Goal: Task Accomplishment & Management: Manage account settings

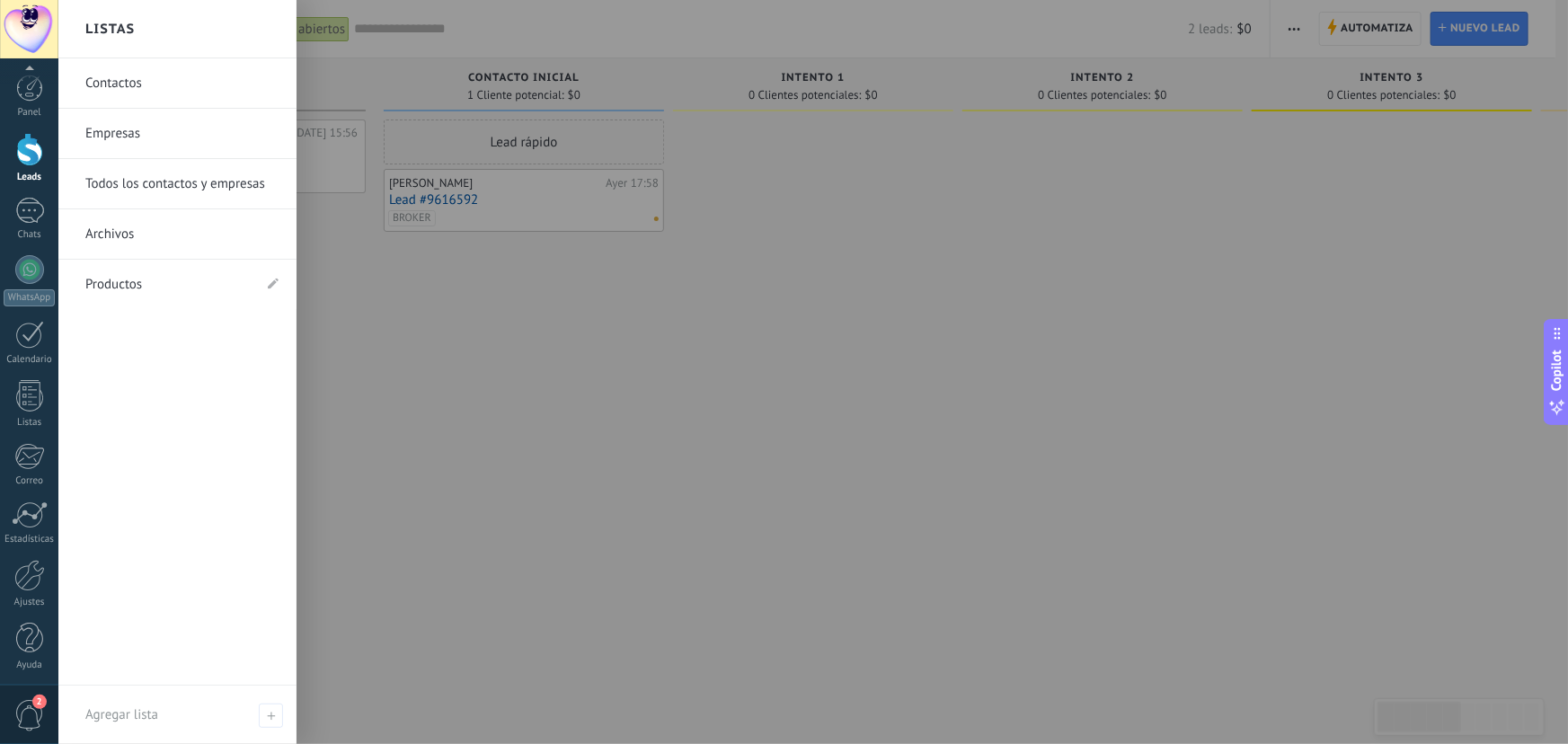
scroll to position [2, 0]
click at [29, 712] on span "2" at bounding box center [29, 715] width 31 height 32
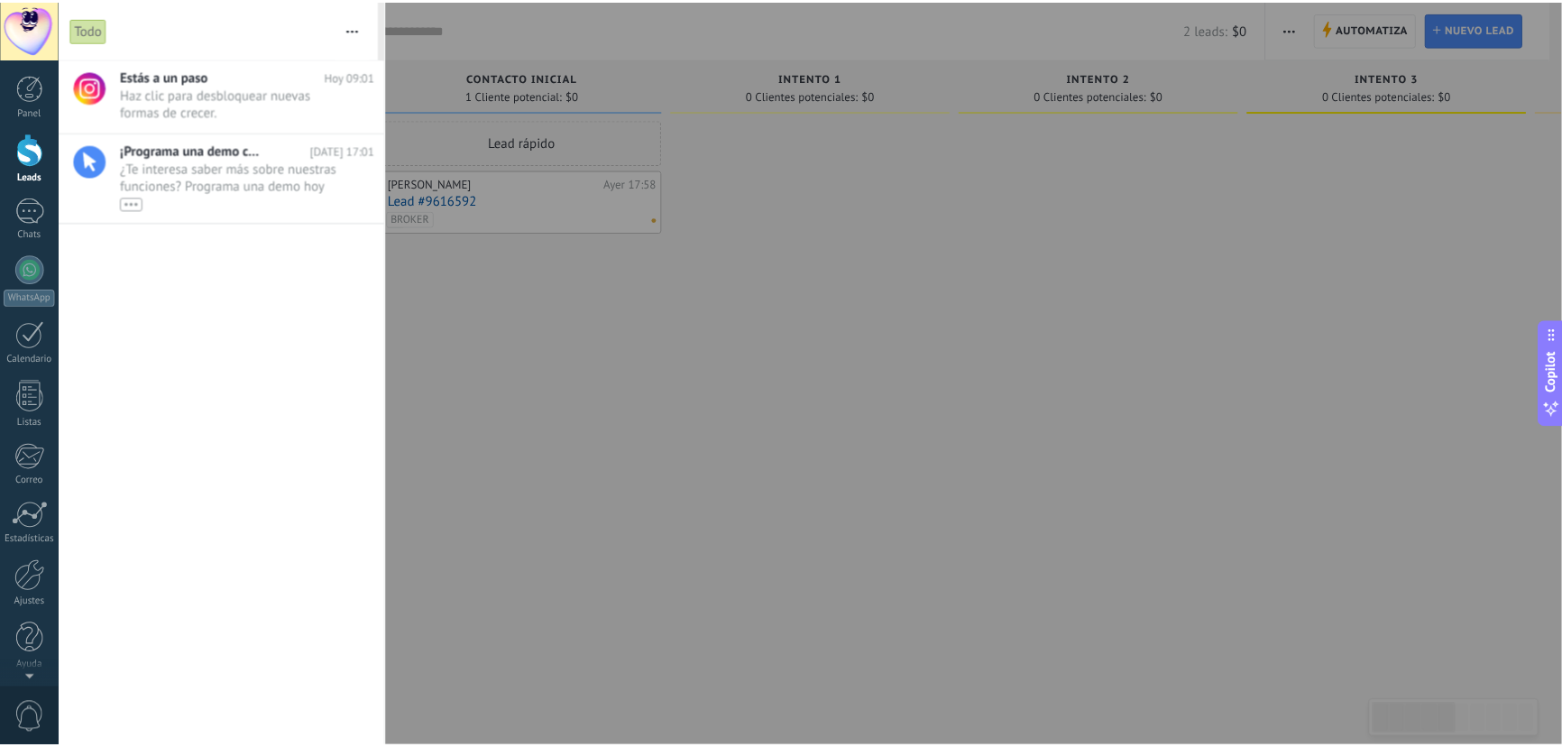
scroll to position [0, 0]
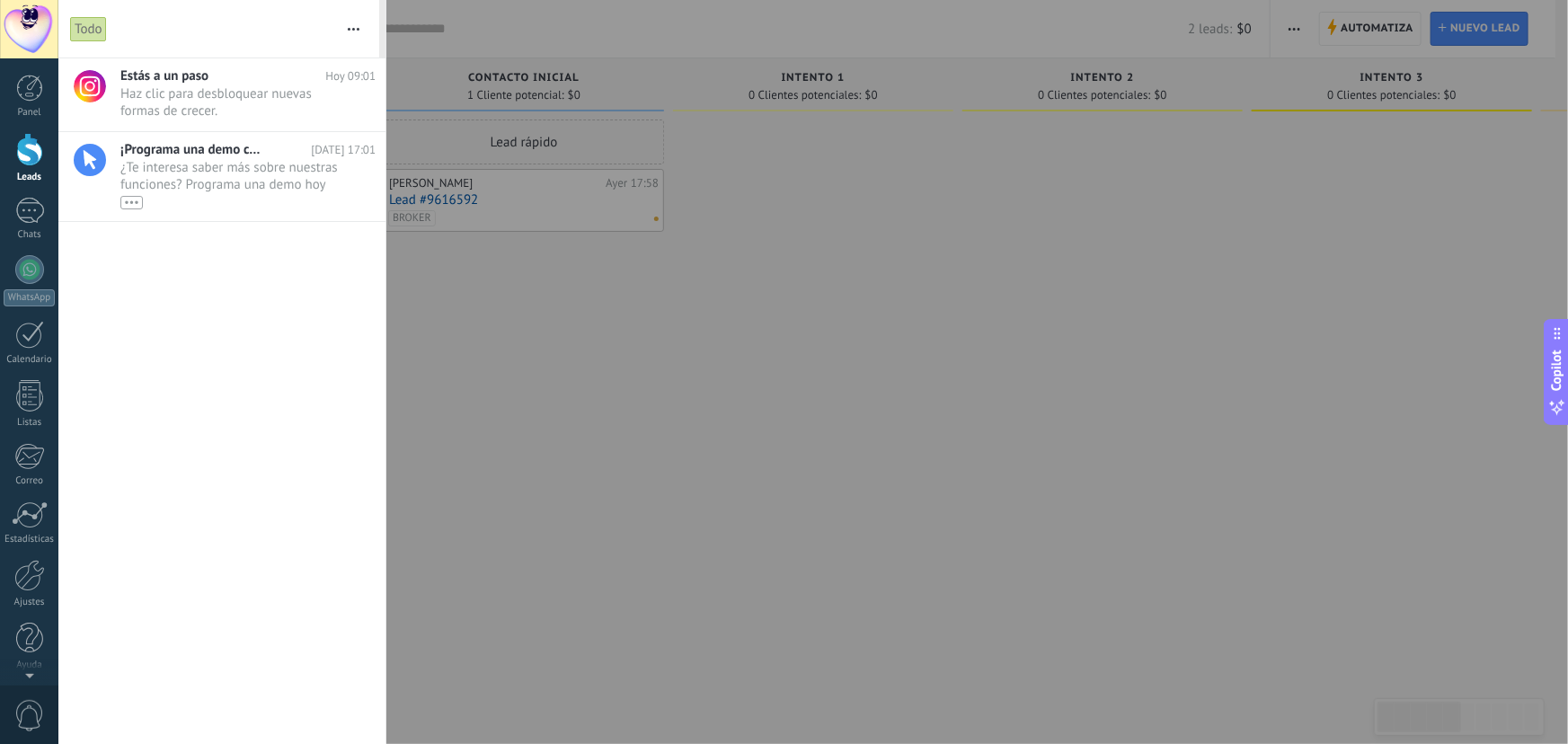
click at [347, 23] on button "button" at bounding box center [353, 29] width 39 height 58
click at [261, 78] on span "Silenciar" at bounding box center [264, 78] width 50 height 36
click at [351, 23] on button "button" at bounding box center [353, 29] width 39 height 58
click at [285, 72] on span "Enciende el sonido" at bounding box center [293, 78] width 109 height 36
click at [363, 25] on button "button" at bounding box center [353, 29] width 39 height 58
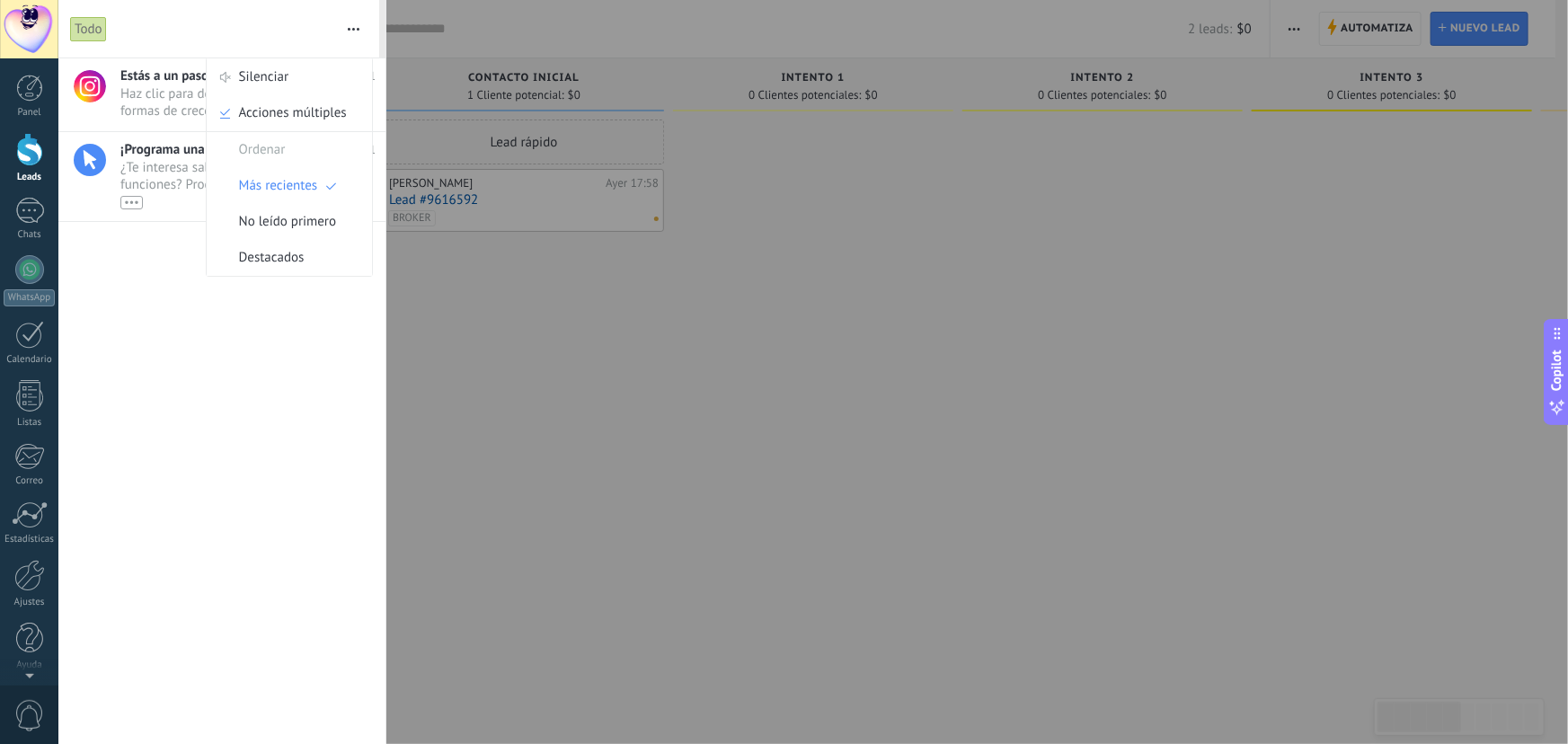
click at [513, 285] on div at bounding box center [784, 372] width 1568 height 744
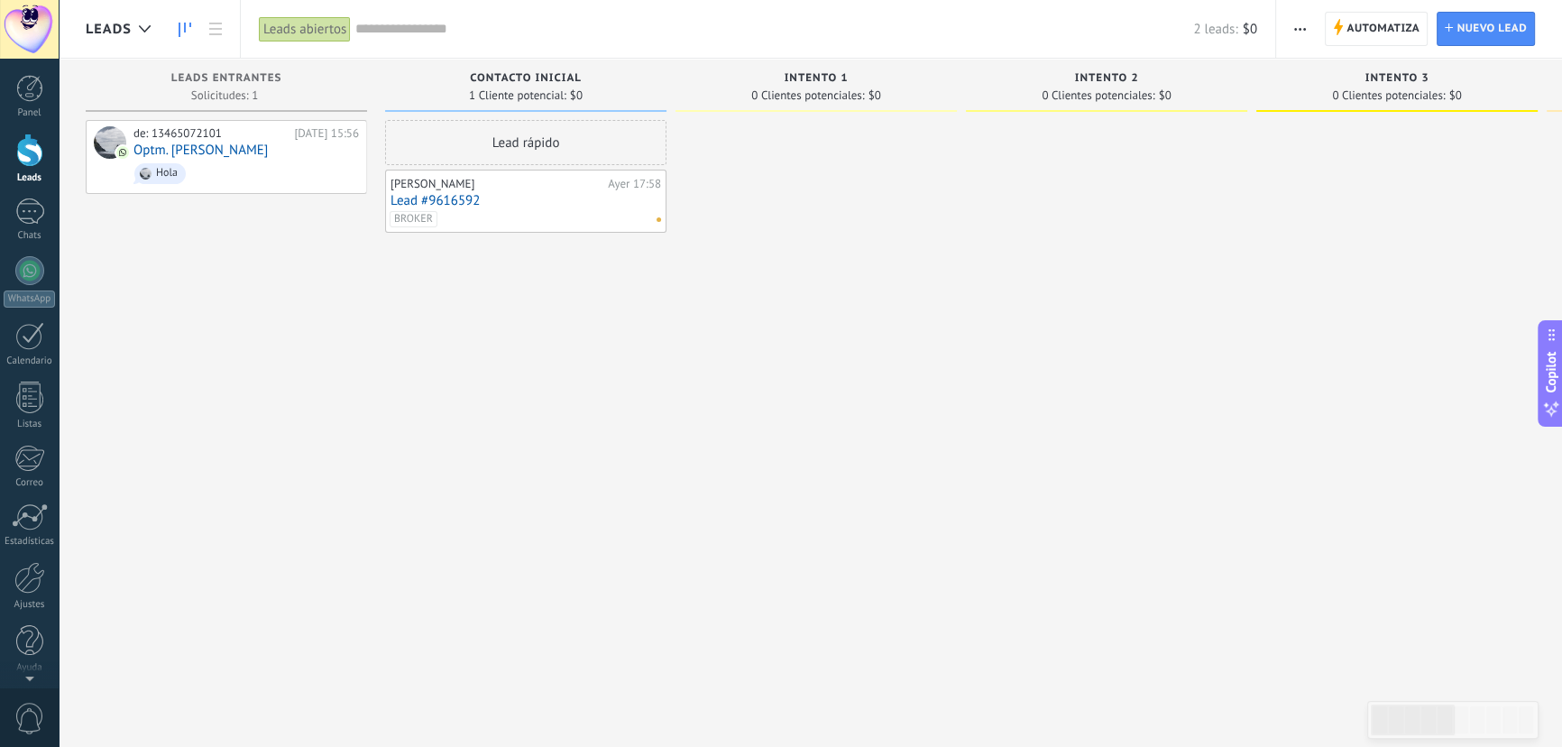
click at [39, 165] on div at bounding box center [29, 149] width 27 height 33
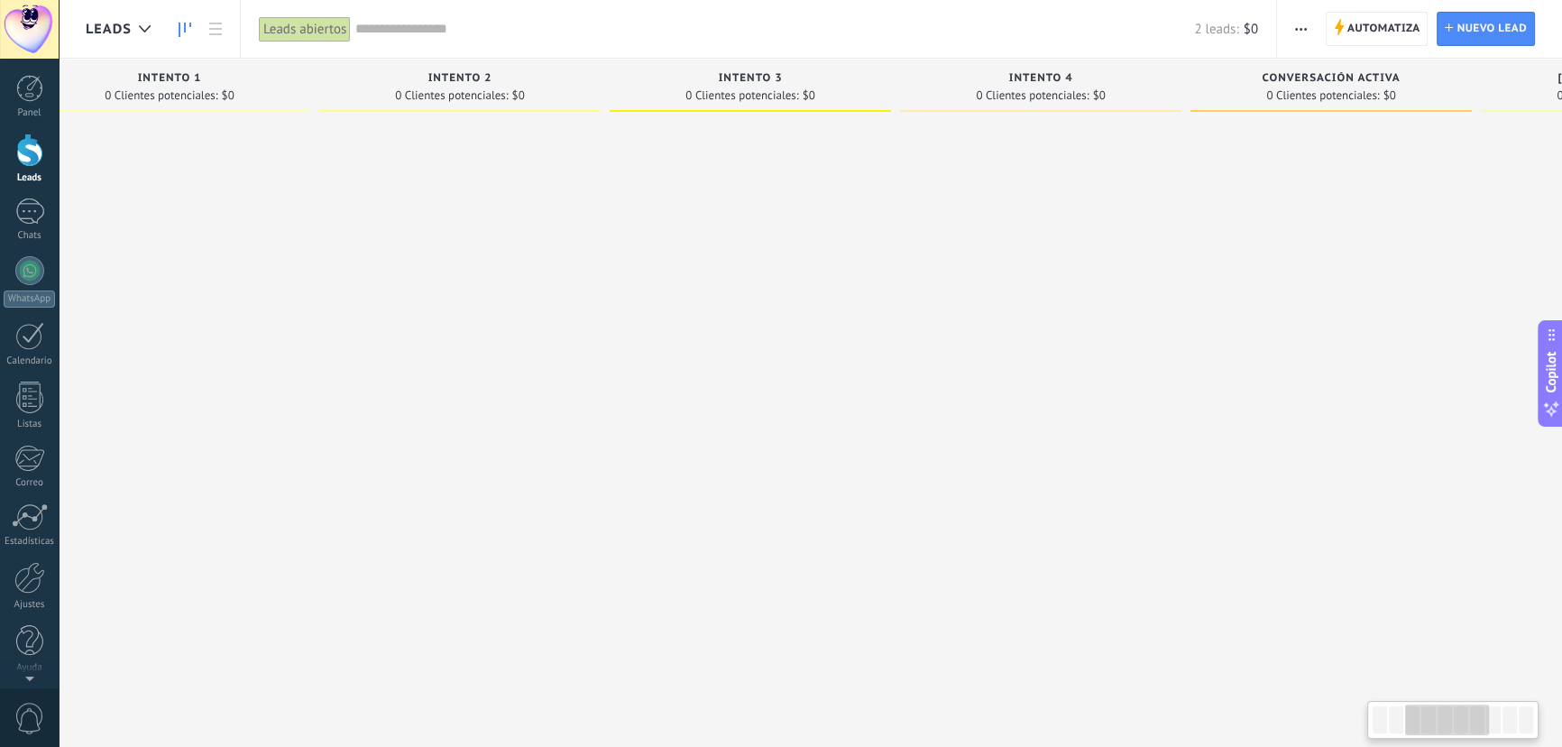
drag, startPoint x: 1289, startPoint y: 493, endPoint x: 679, endPoint y: 471, distance: 610.9
click at [679, 471] on div at bounding box center [750, 375] width 281 height 511
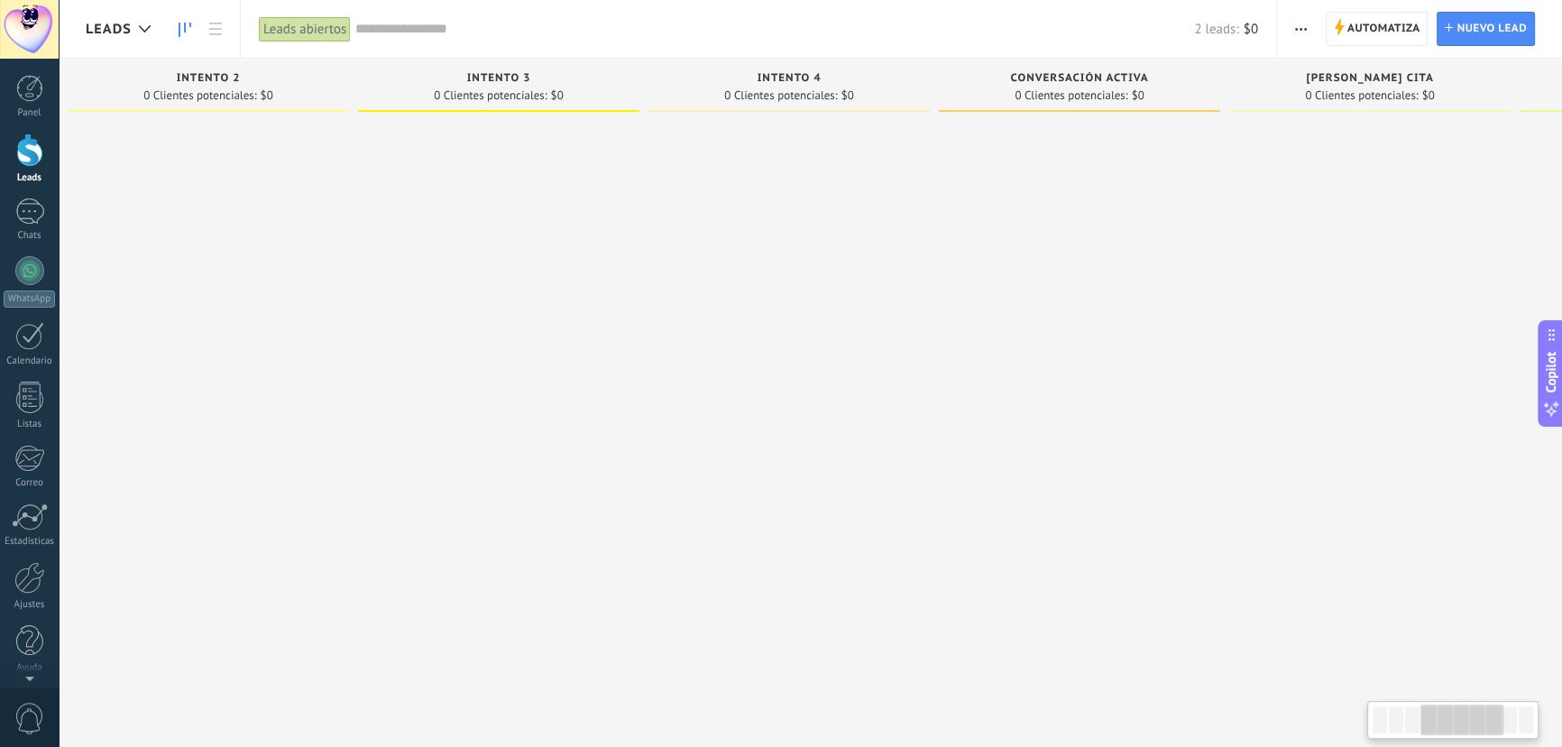
drag, startPoint x: 1105, startPoint y: 454, endPoint x: 853, endPoint y: 455, distance: 251.6
click at [853, 455] on div at bounding box center [788, 375] width 281 height 511
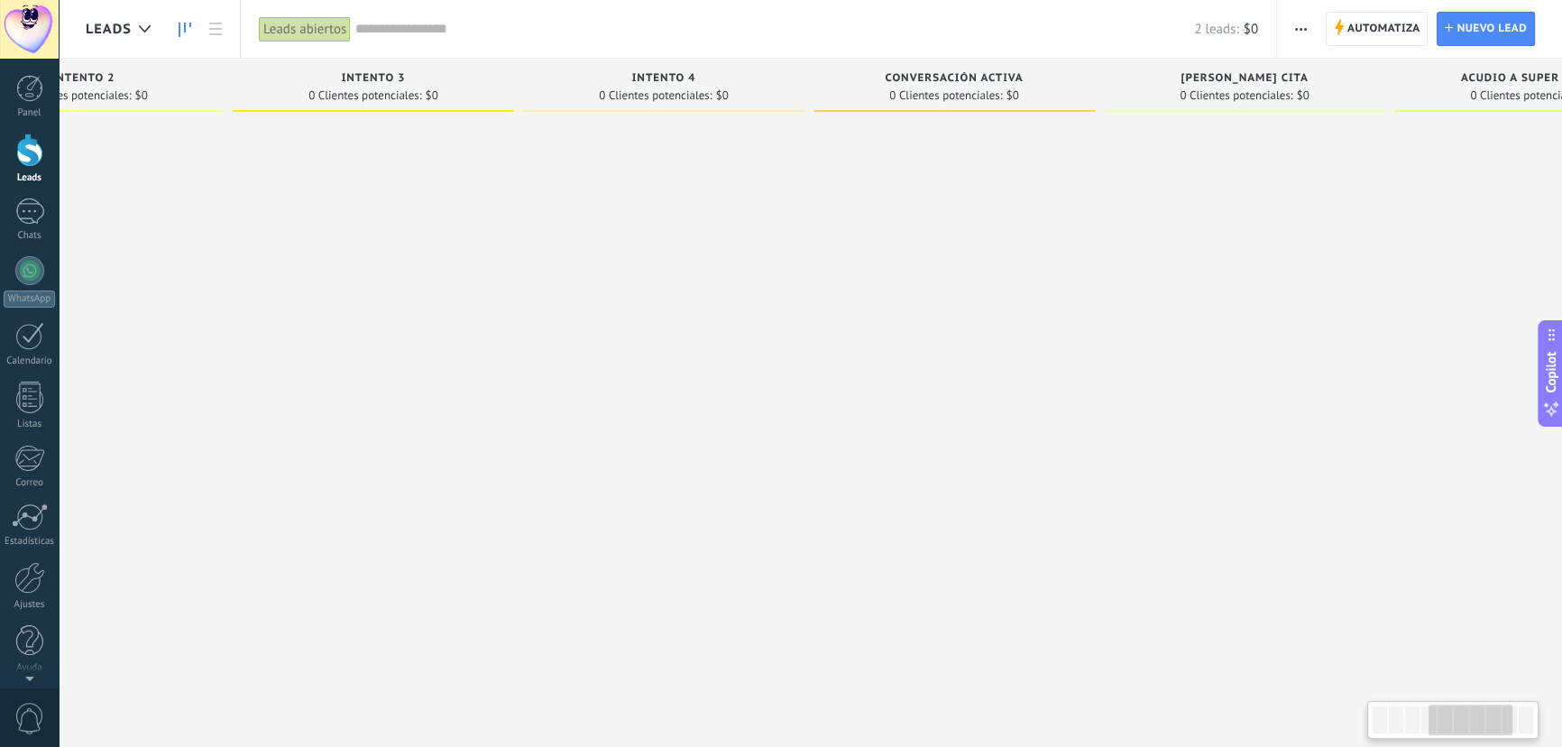
scroll to position [0, 1026]
drag, startPoint x: 1192, startPoint y: 441, endPoint x: 1065, endPoint y: 441, distance: 127.1
click at [1065, 441] on div at bounding box center [951, 375] width 281 height 511
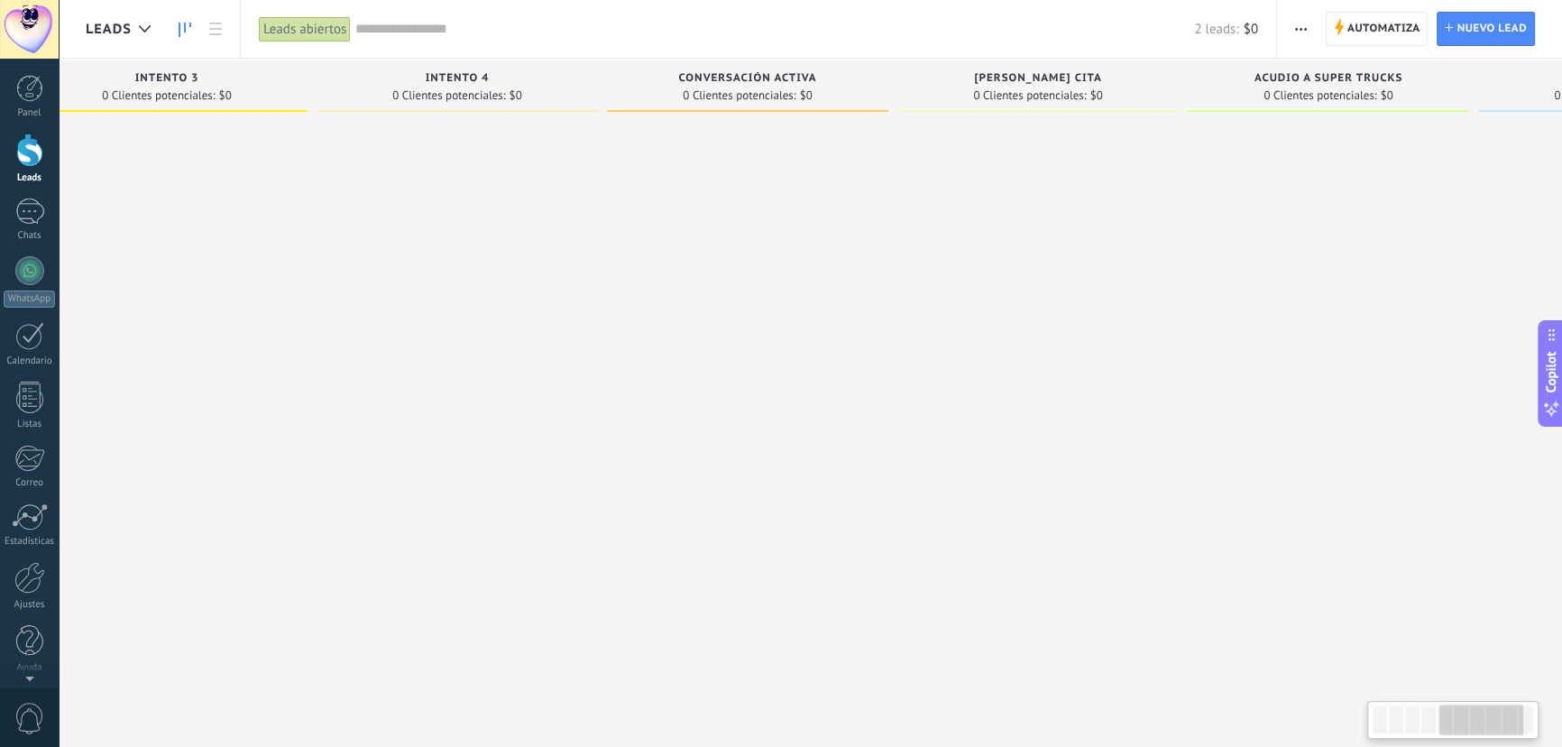
drag, startPoint x: 1319, startPoint y: 220, endPoint x: 1135, endPoint y: 219, distance: 184.0
click at [1135, 219] on div at bounding box center [1037, 375] width 281 height 511
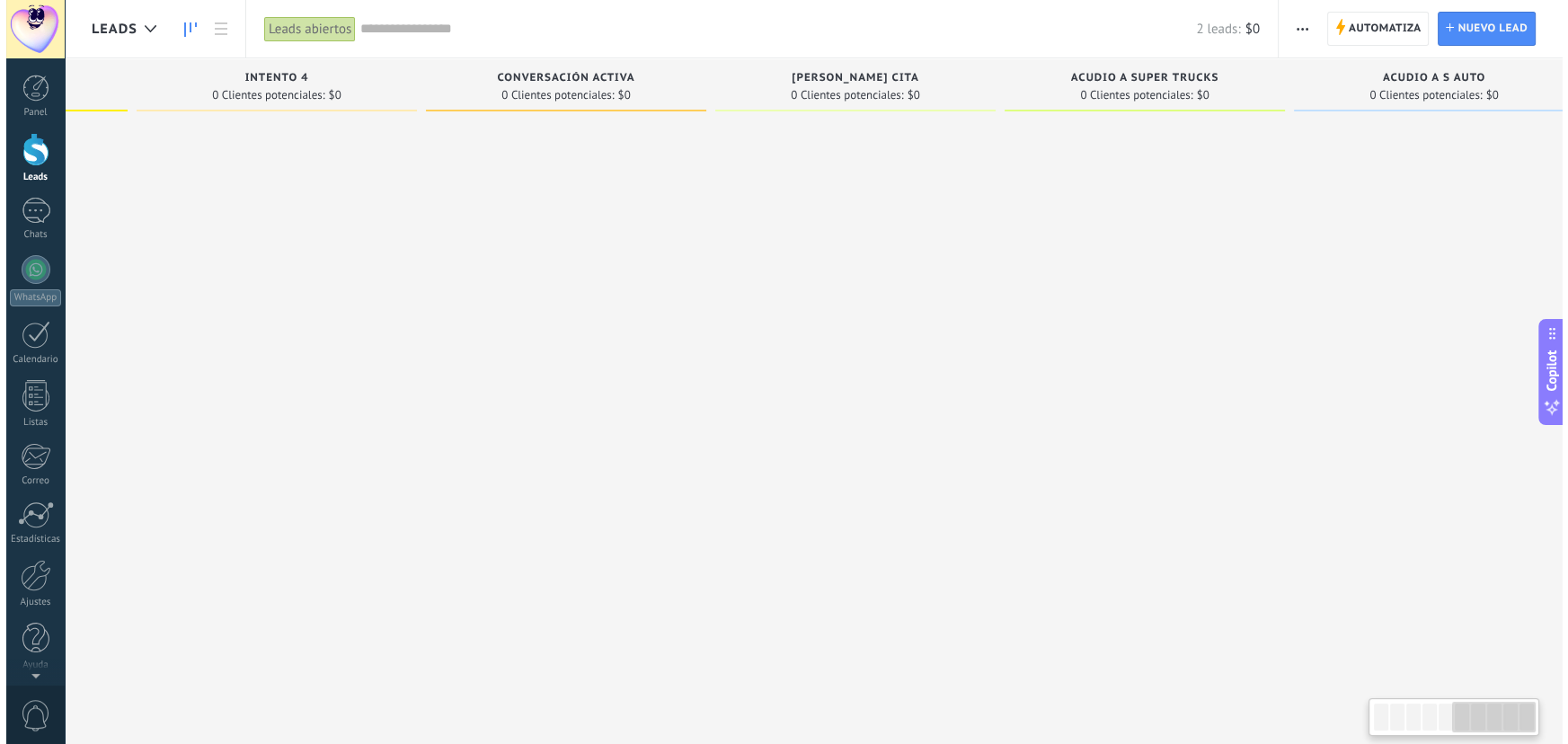
scroll to position [0, 1448]
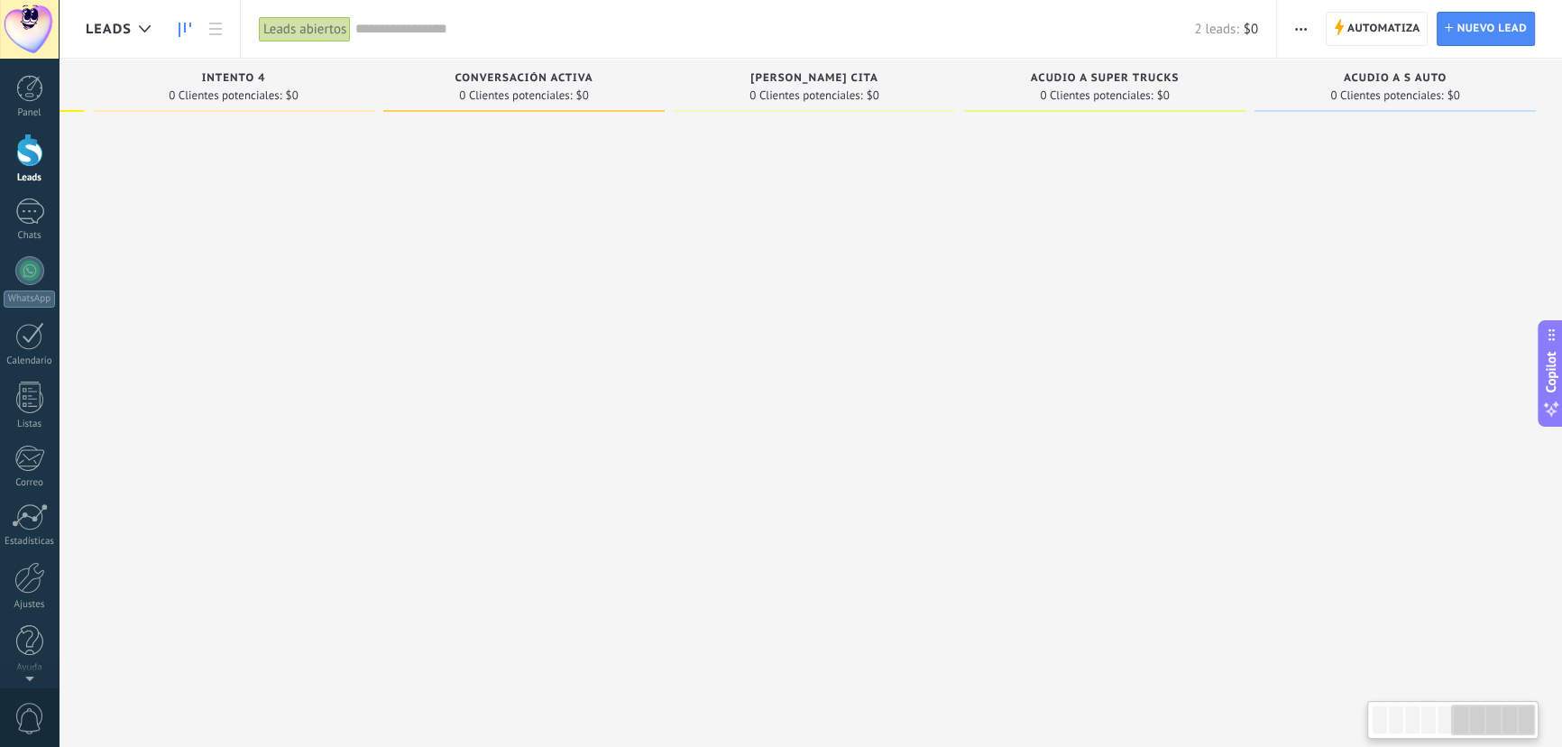
drag, startPoint x: 1356, startPoint y: 234, endPoint x: 1111, endPoint y: 223, distance: 245.5
click at [1111, 223] on div at bounding box center [1104, 375] width 281 height 511
click at [1293, 31] on button "button" at bounding box center [1301, 29] width 26 height 34
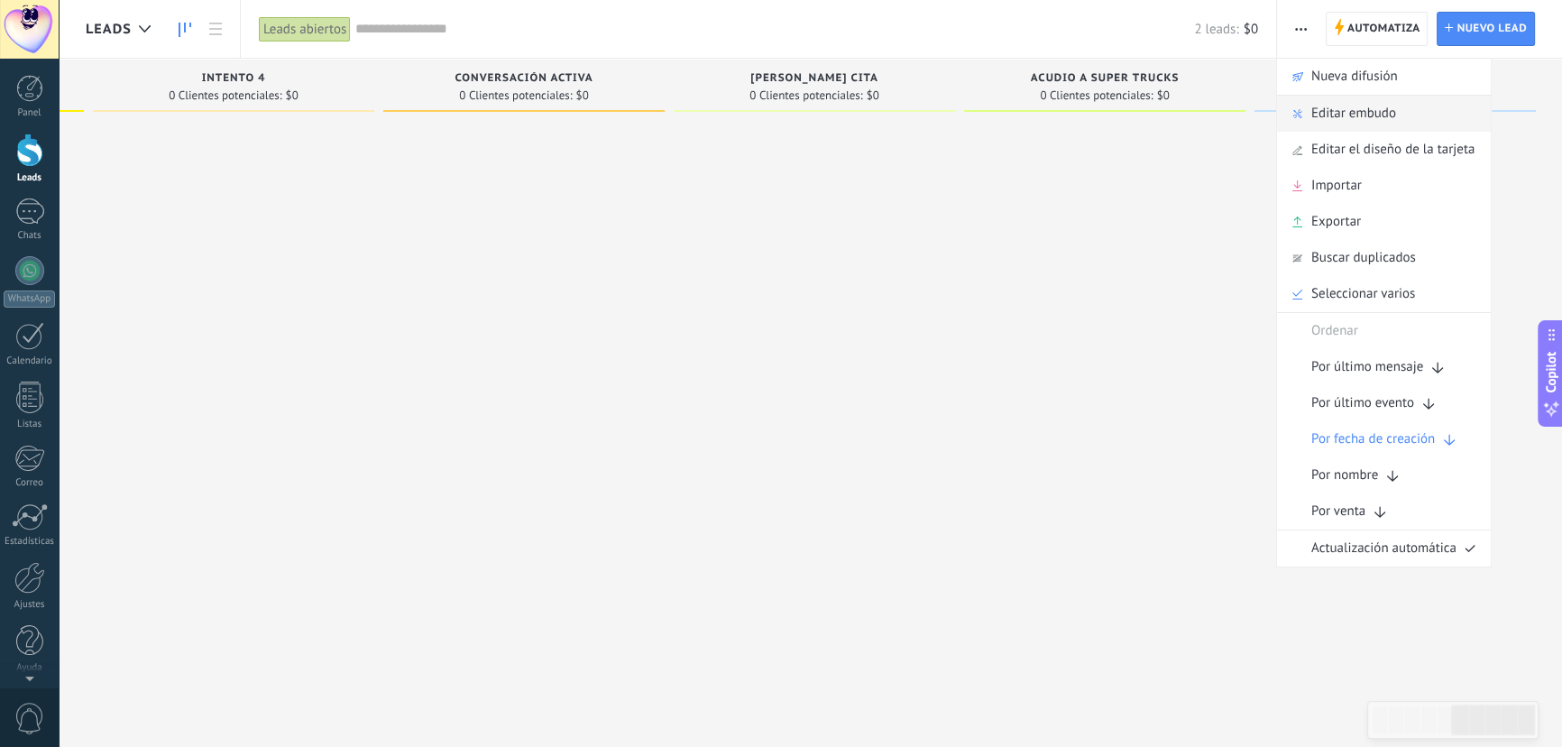
click at [1360, 124] on span "Editar embudo" at bounding box center [1353, 114] width 85 height 36
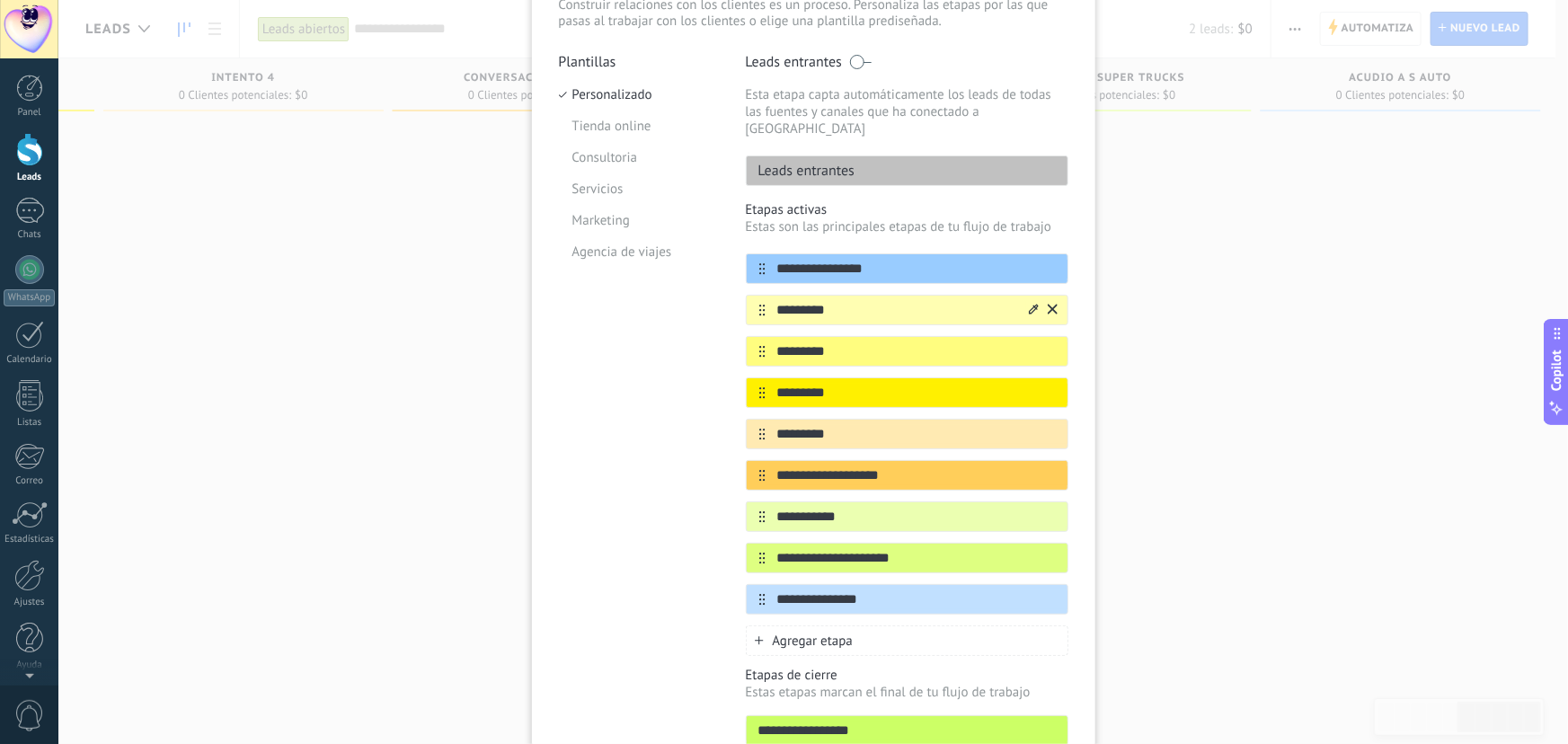
scroll to position [162, 0]
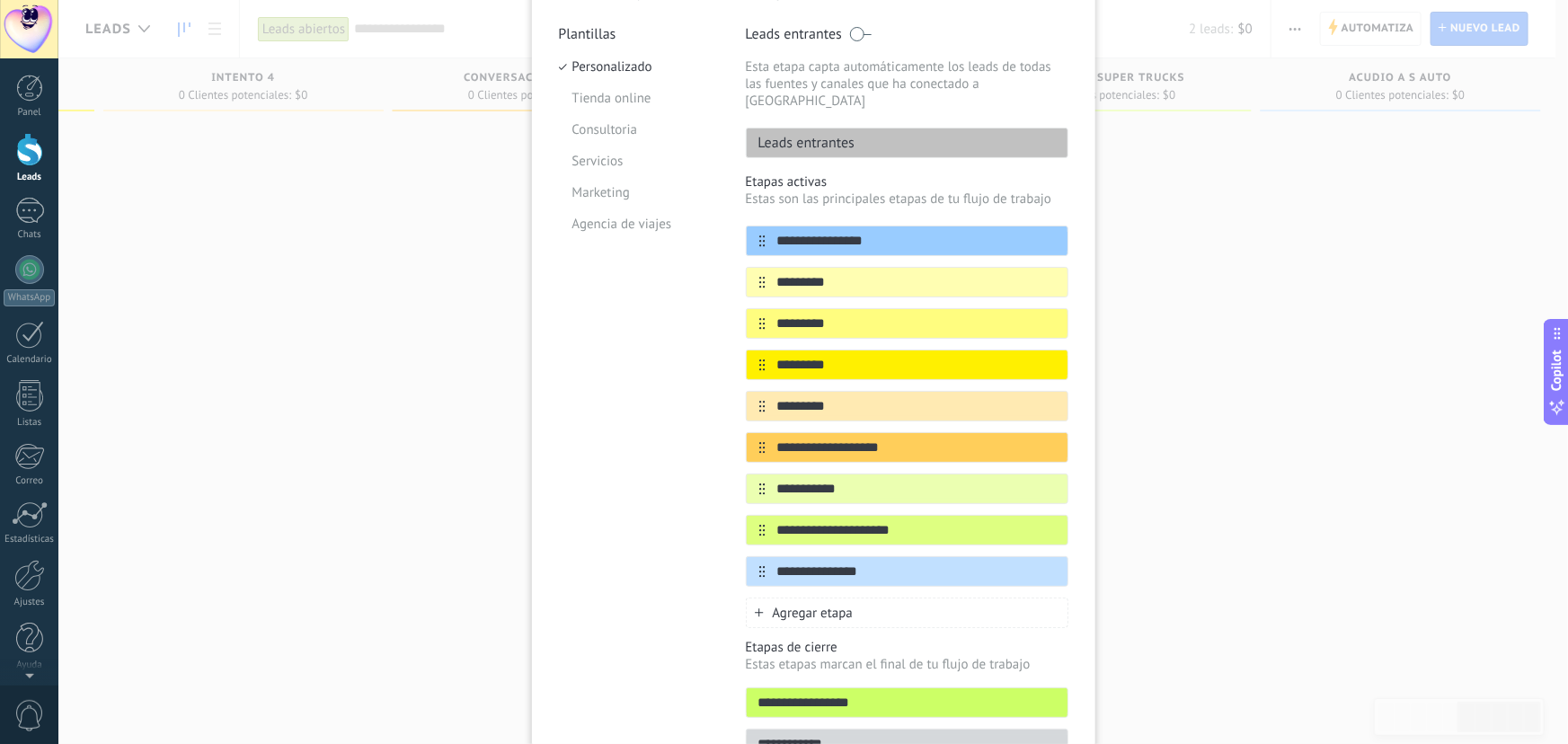
click at [837, 605] on span "Agregar etapa" at bounding box center [812, 613] width 81 height 17
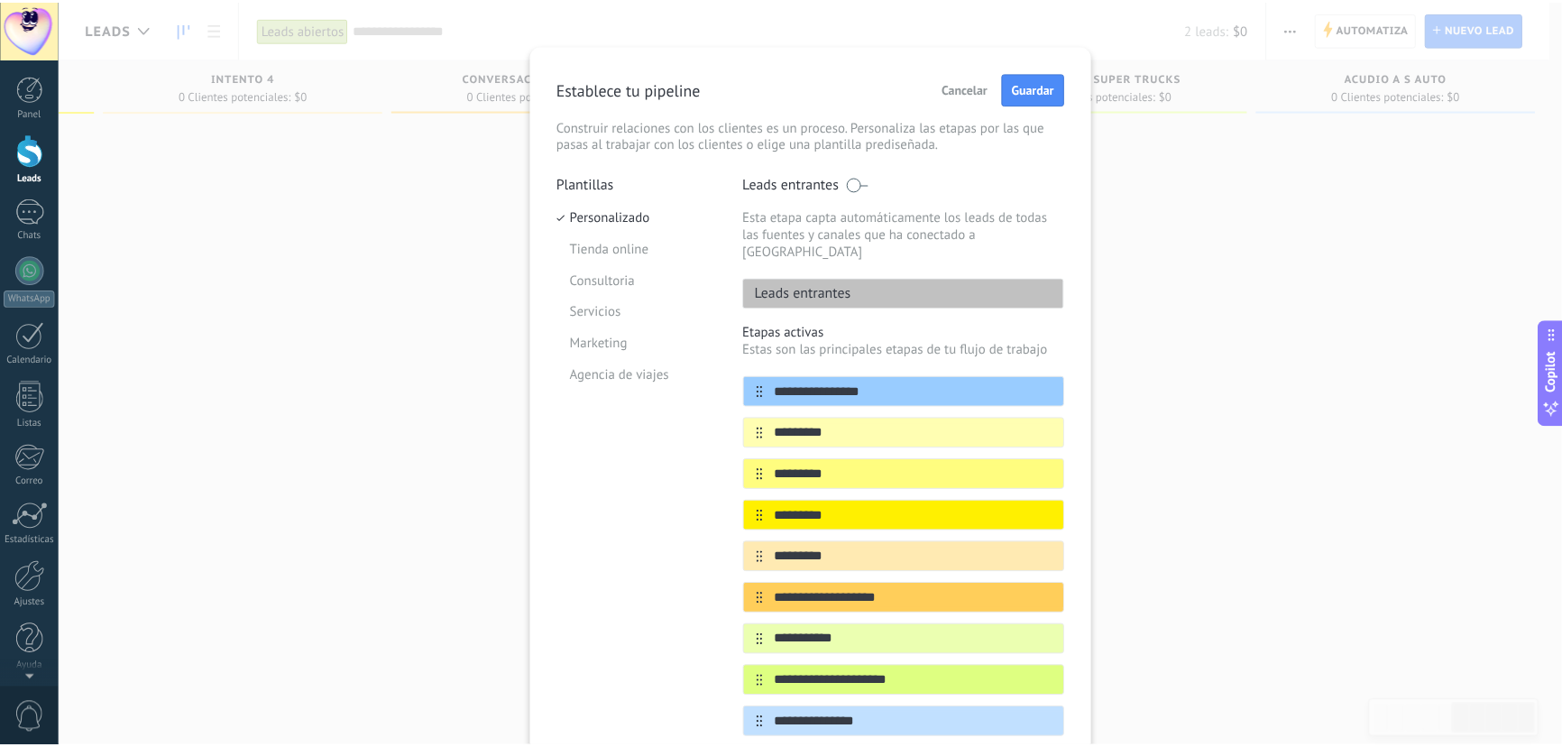
scroll to position [0, 0]
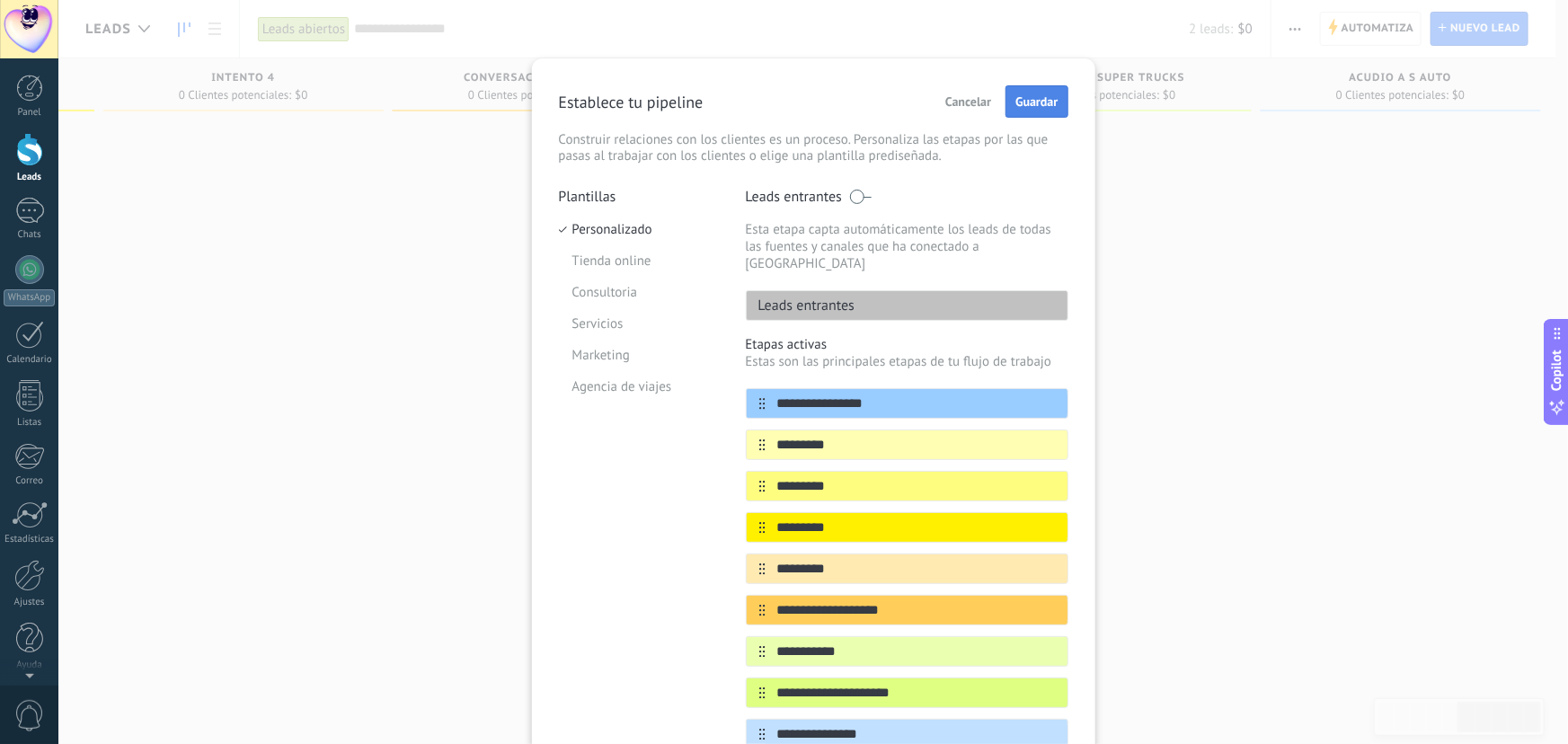
type input "**********"
click at [1039, 106] on span "Guardar" at bounding box center [1036, 102] width 42 height 13
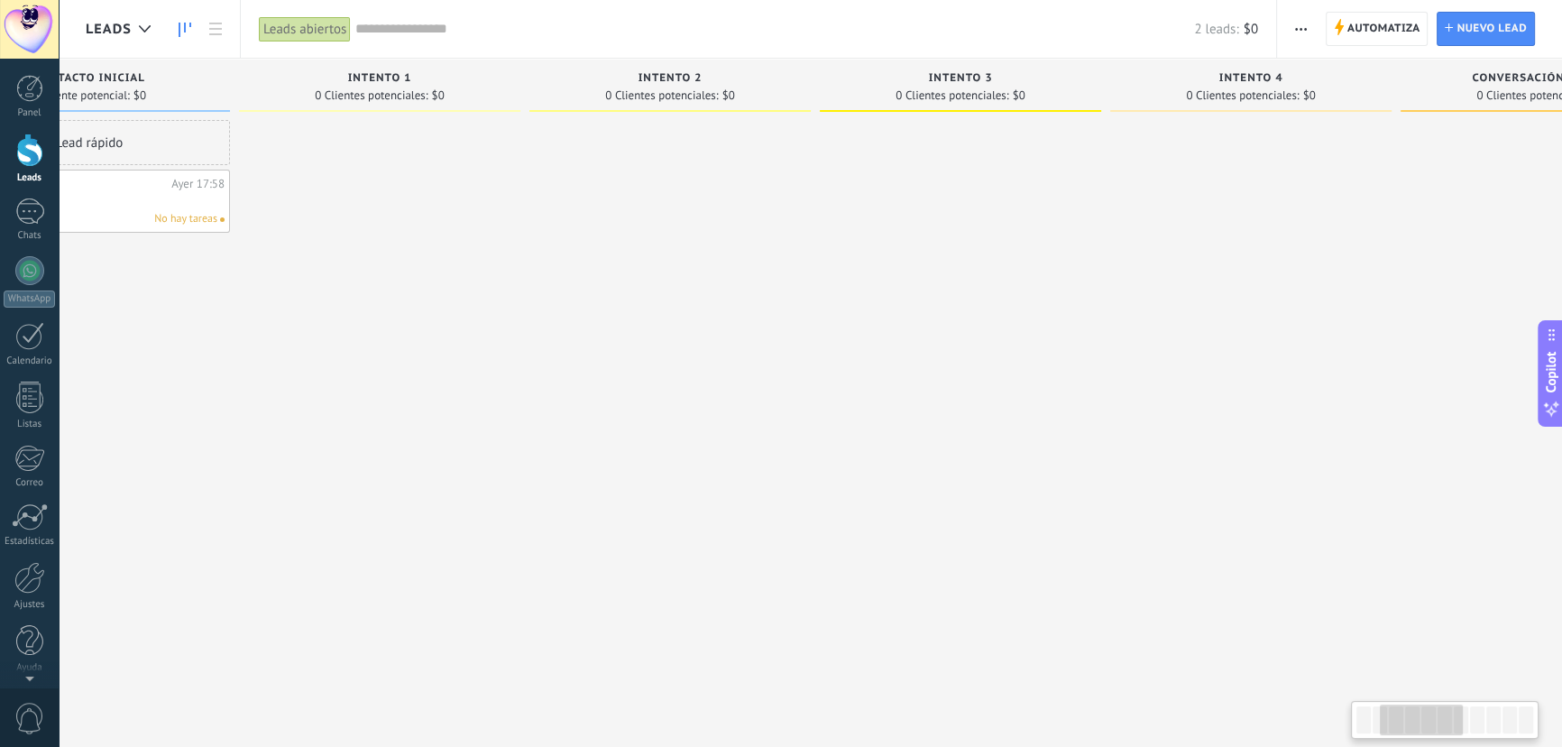
drag, startPoint x: 1317, startPoint y: 352, endPoint x: 876, endPoint y: 349, distance: 440.1
click at [876, 349] on div at bounding box center [960, 375] width 281 height 511
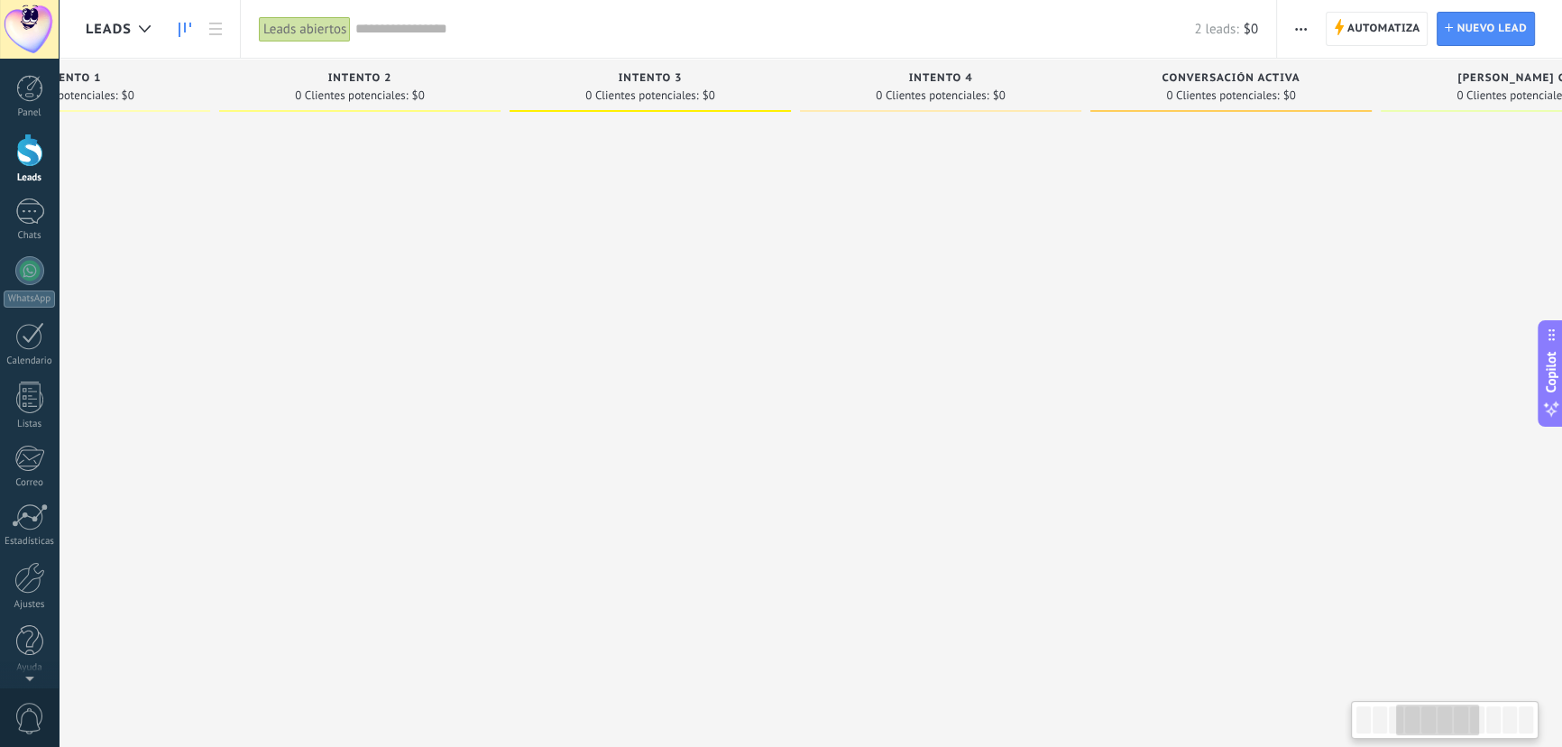
drag, startPoint x: 1244, startPoint y: 362, endPoint x: 935, endPoint y: 363, distance: 308.4
click at [935, 363] on div at bounding box center [940, 375] width 281 height 511
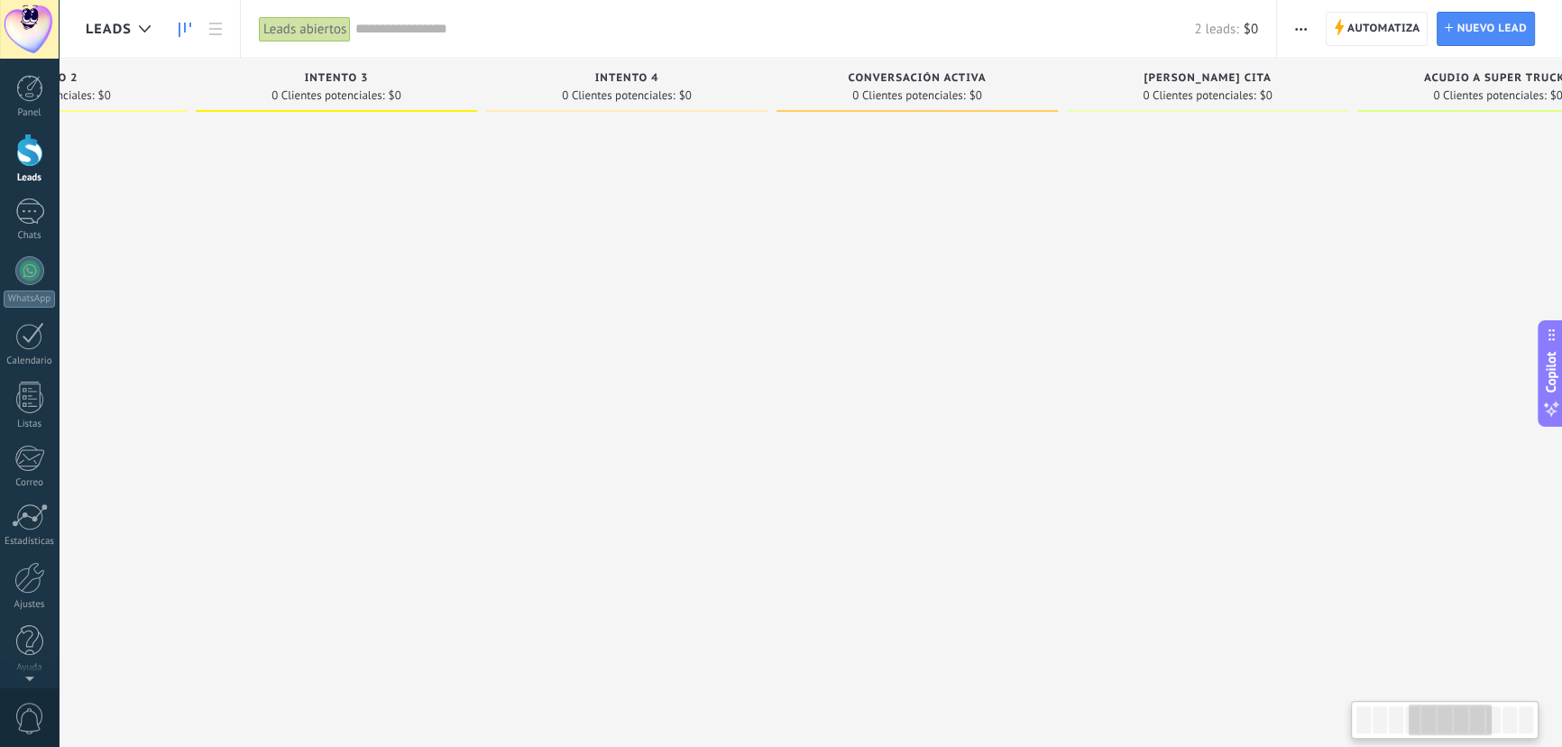
drag, startPoint x: 1290, startPoint y: 358, endPoint x: 994, endPoint y: 361, distance: 296.7
click at [994, 361] on div at bounding box center [916, 375] width 281 height 511
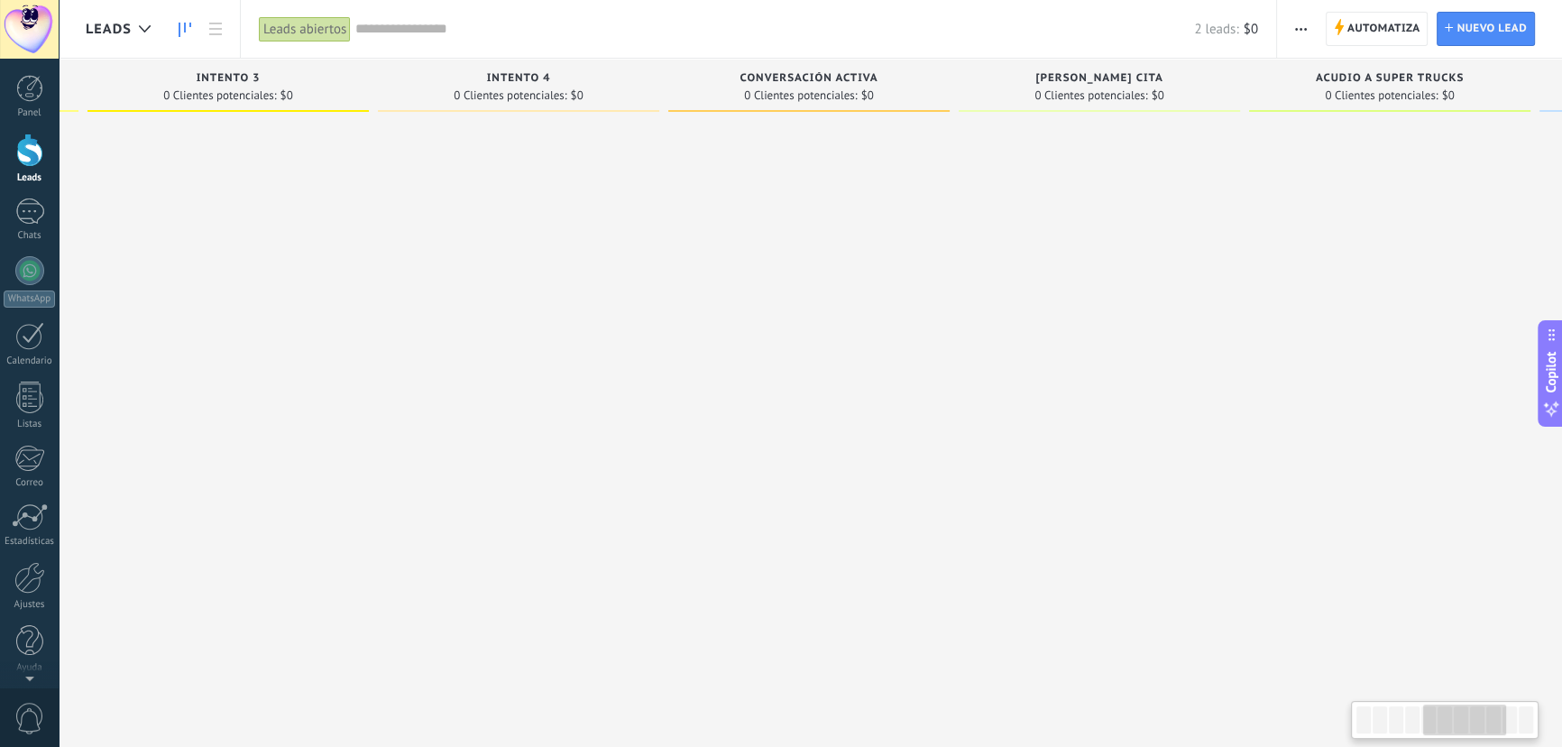
scroll to position [0, 1258]
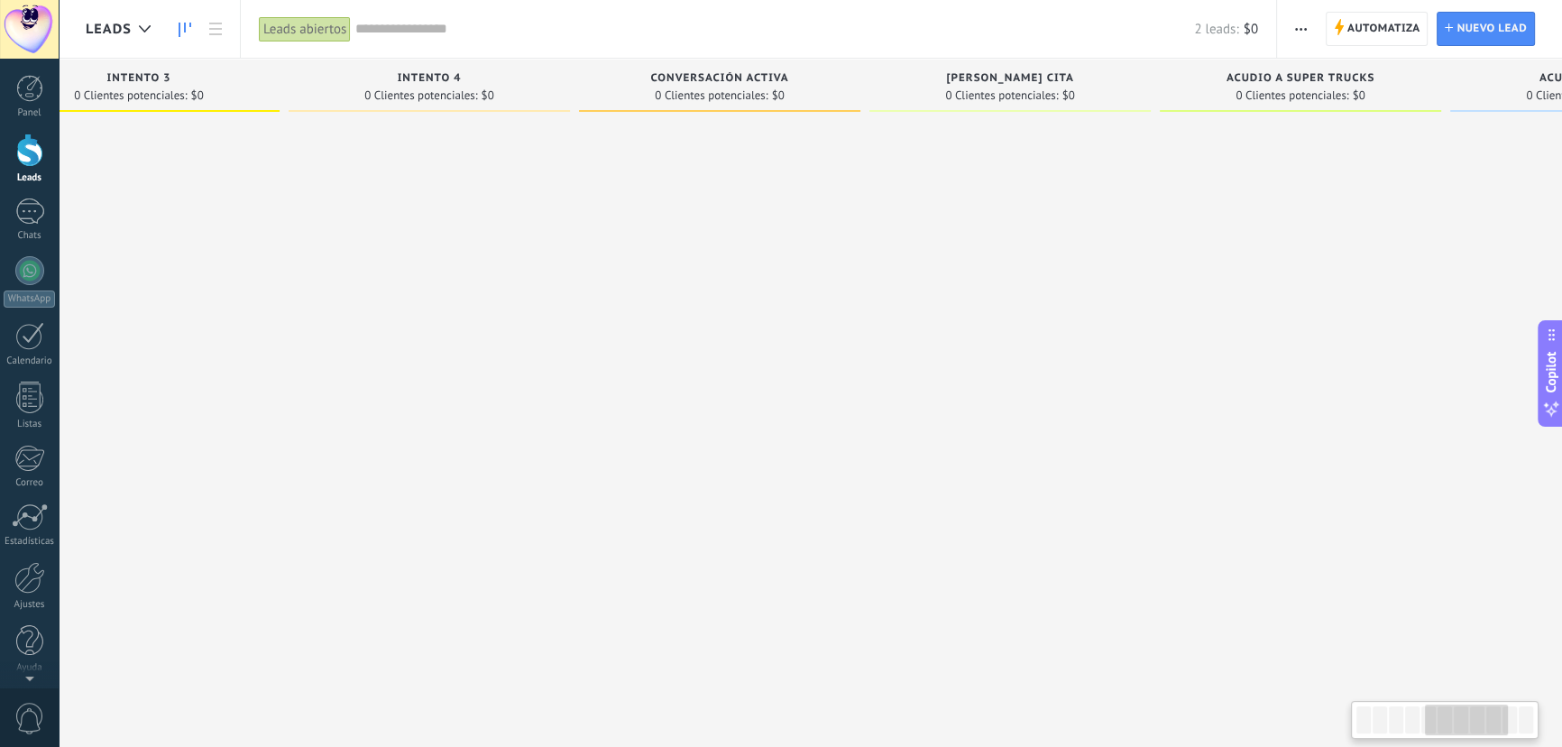
drag, startPoint x: 1344, startPoint y: 357, endPoint x: 1149, endPoint y: 355, distance: 194.8
click at [1149, 355] on div at bounding box center [1009, 375] width 281 height 511
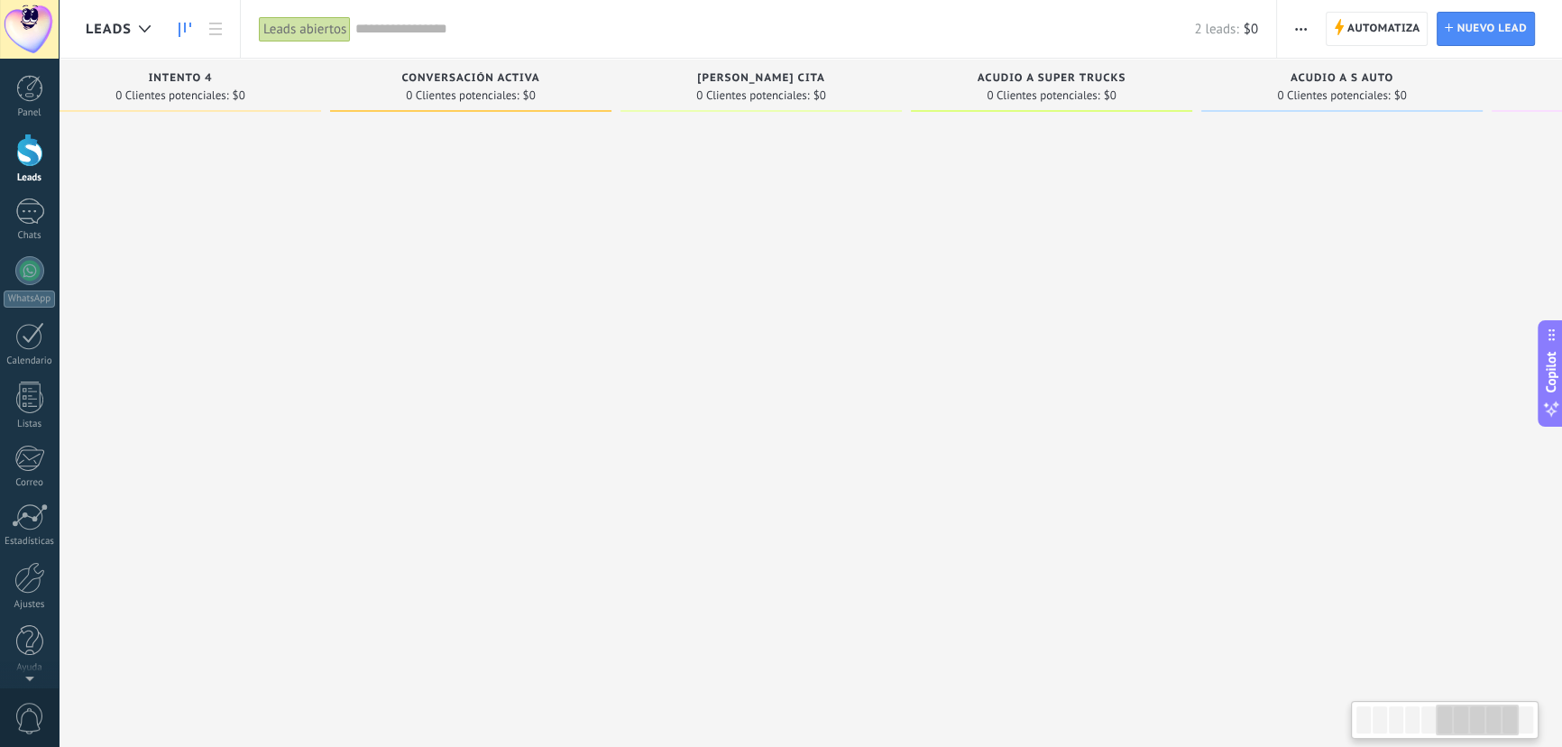
drag, startPoint x: 1262, startPoint y: 369, endPoint x: 1005, endPoint y: 370, distance: 257.0
click at [1007, 370] on div at bounding box center [1051, 375] width 281 height 511
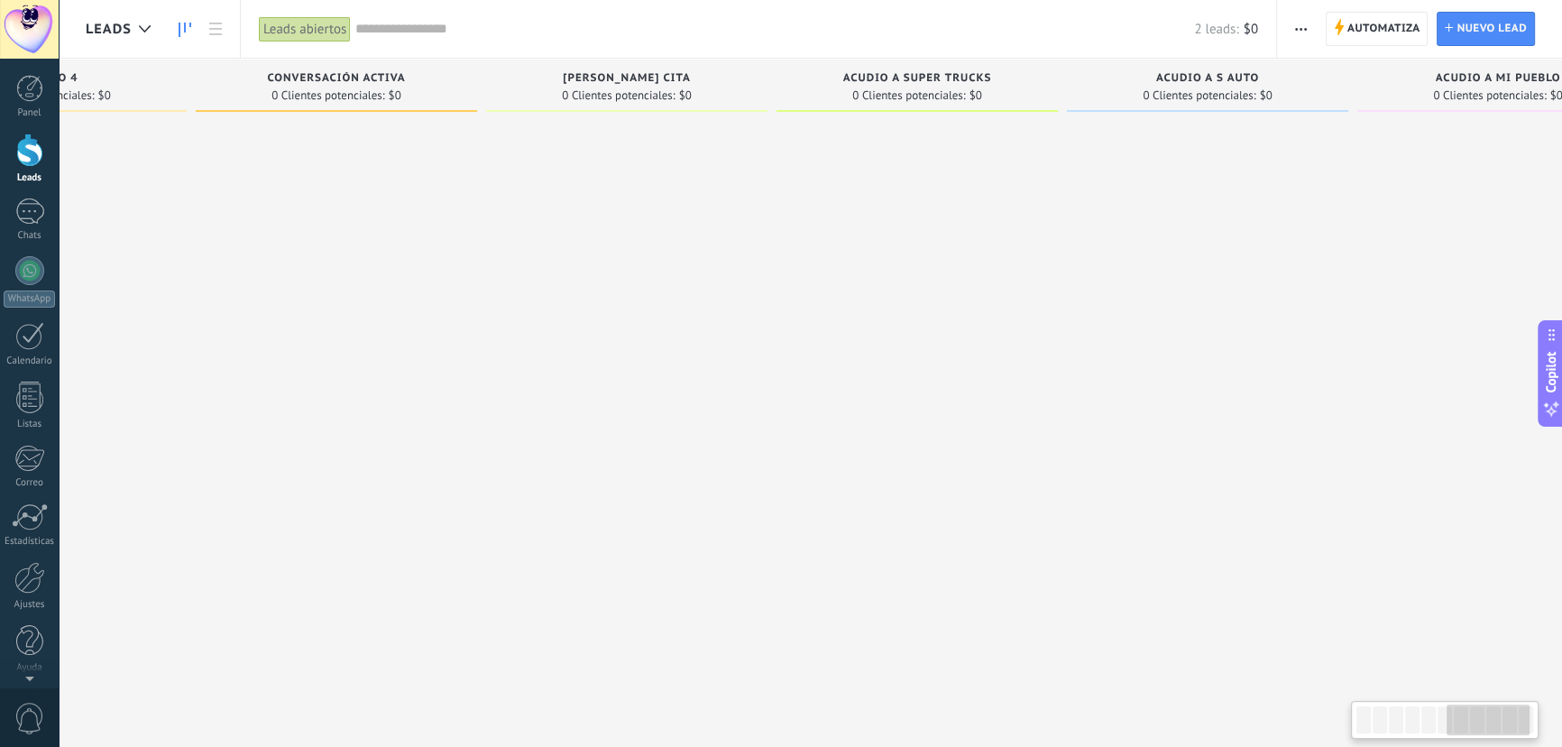
scroll to position [0, 1671]
drag, startPoint x: 1262, startPoint y: 378, endPoint x: 1104, endPoint y: 369, distance: 159.0
click at [1104, 369] on div at bounding box center [1177, 375] width 281 height 511
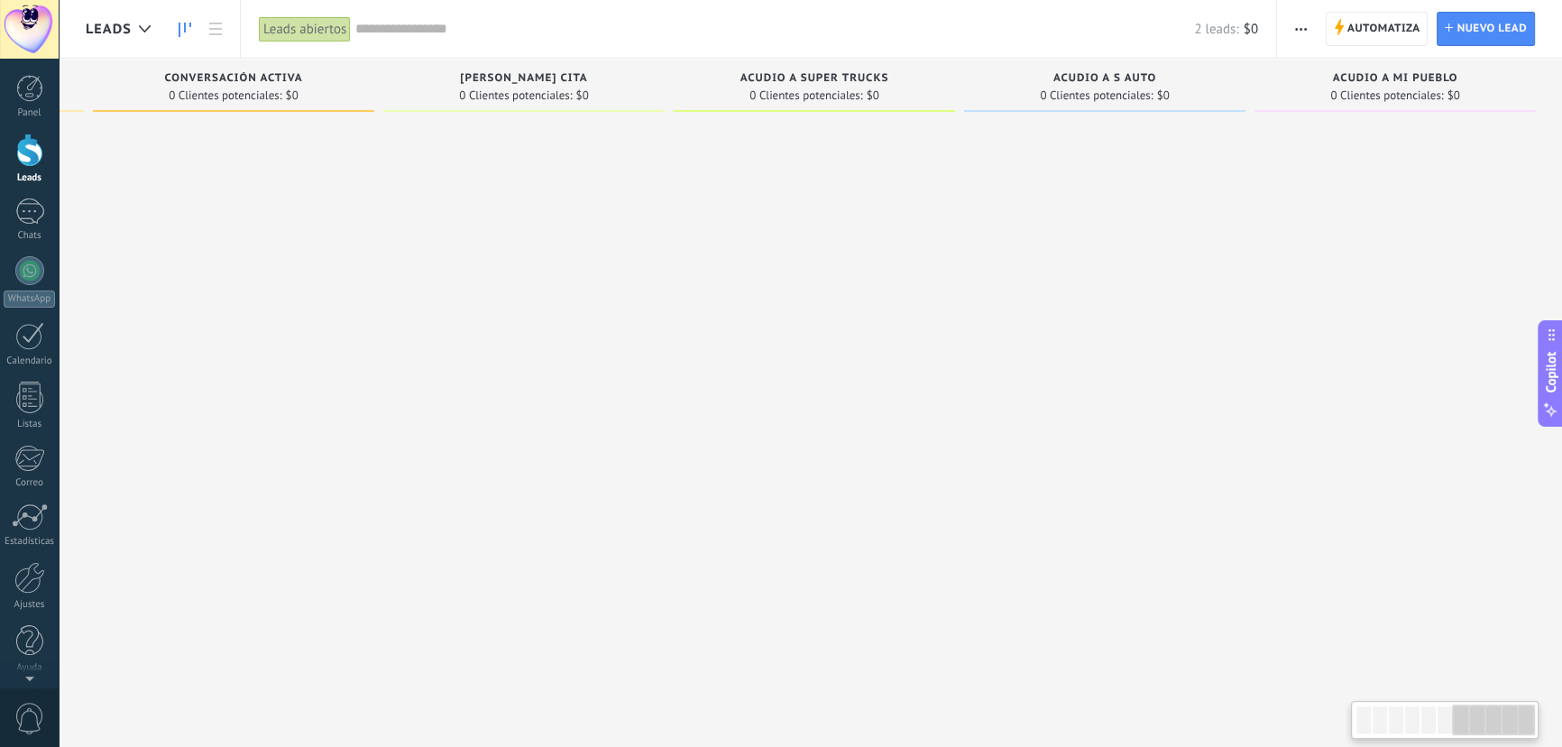
drag, startPoint x: 1230, startPoint y: 359, endPoint x: 974, endPoint y: 353, distance: 256.2
click at [974, 353] on div at bounding box center [1104, 375] width 281 height 511
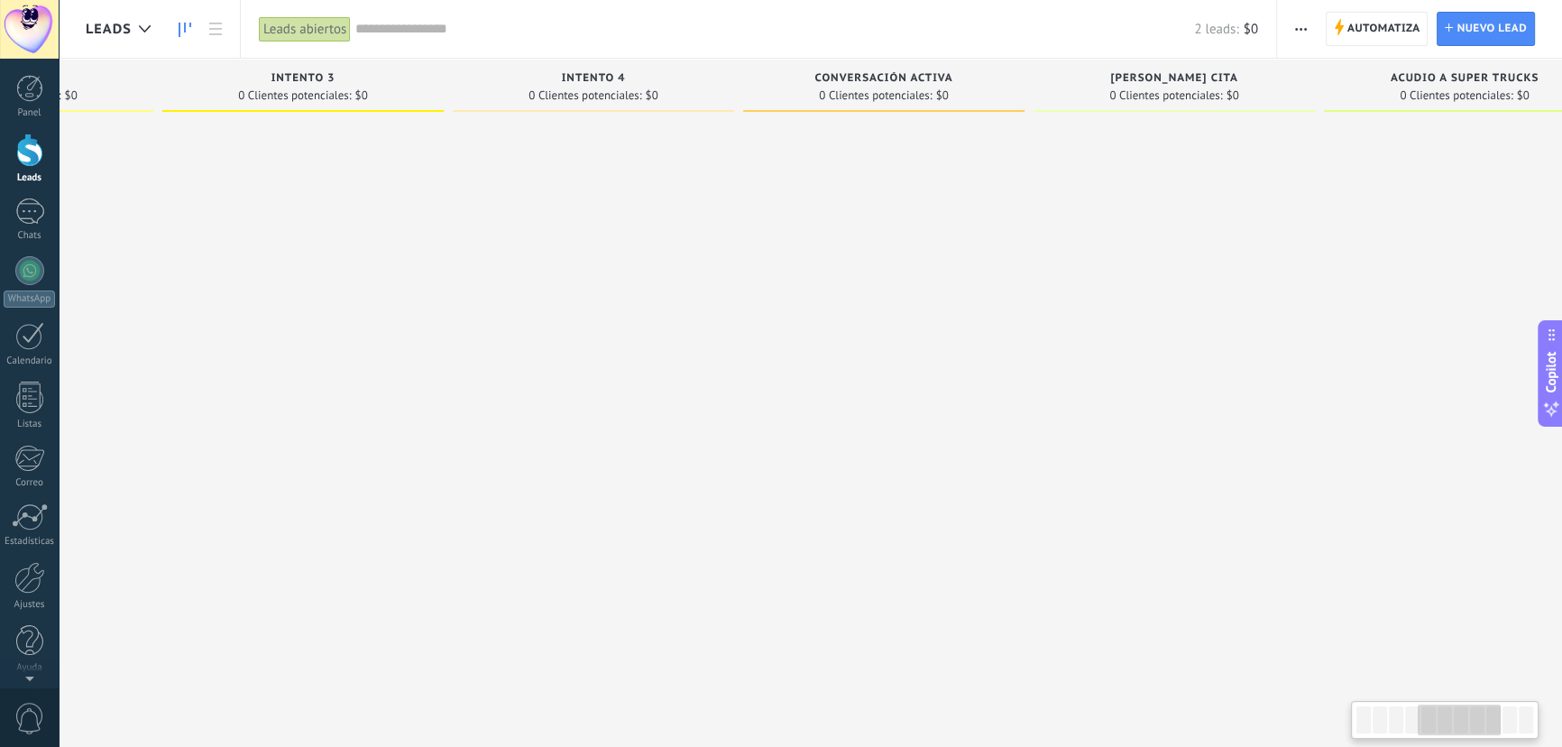
drag, startPoint x: 589, startPoint y: 355, endPoint x: 1245, endPoint y: 364, distance: 656.5
click at [1245, 364] on div at bounding box center [1173, 375] width 281 height 511
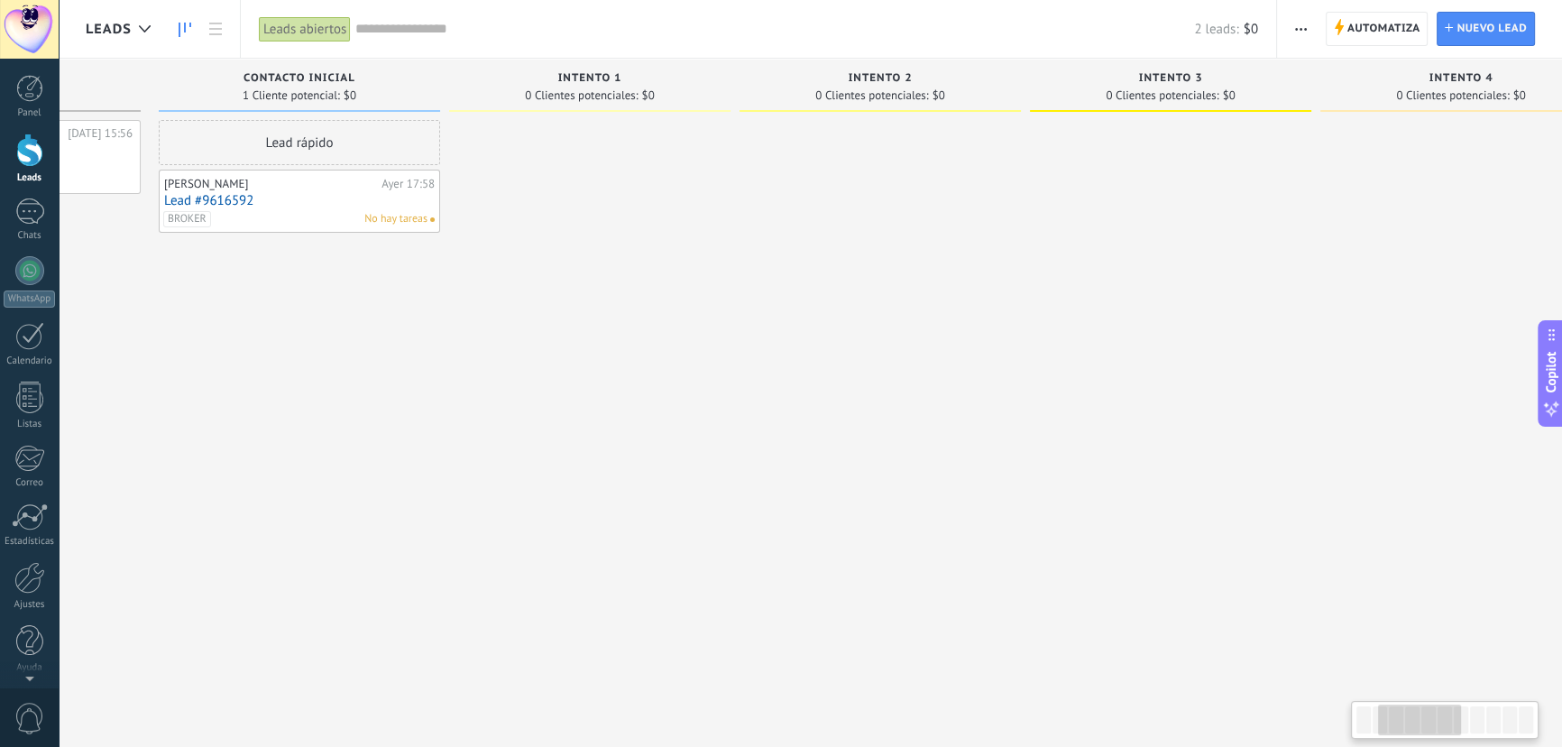
drag, startPoint x: 440, startPoint y: 362, endPoint x: 1289, endPoint y: 365, distance: 849.4
click at [1289, 365] on div at bounding box center [1170, 375] width 281 height 511
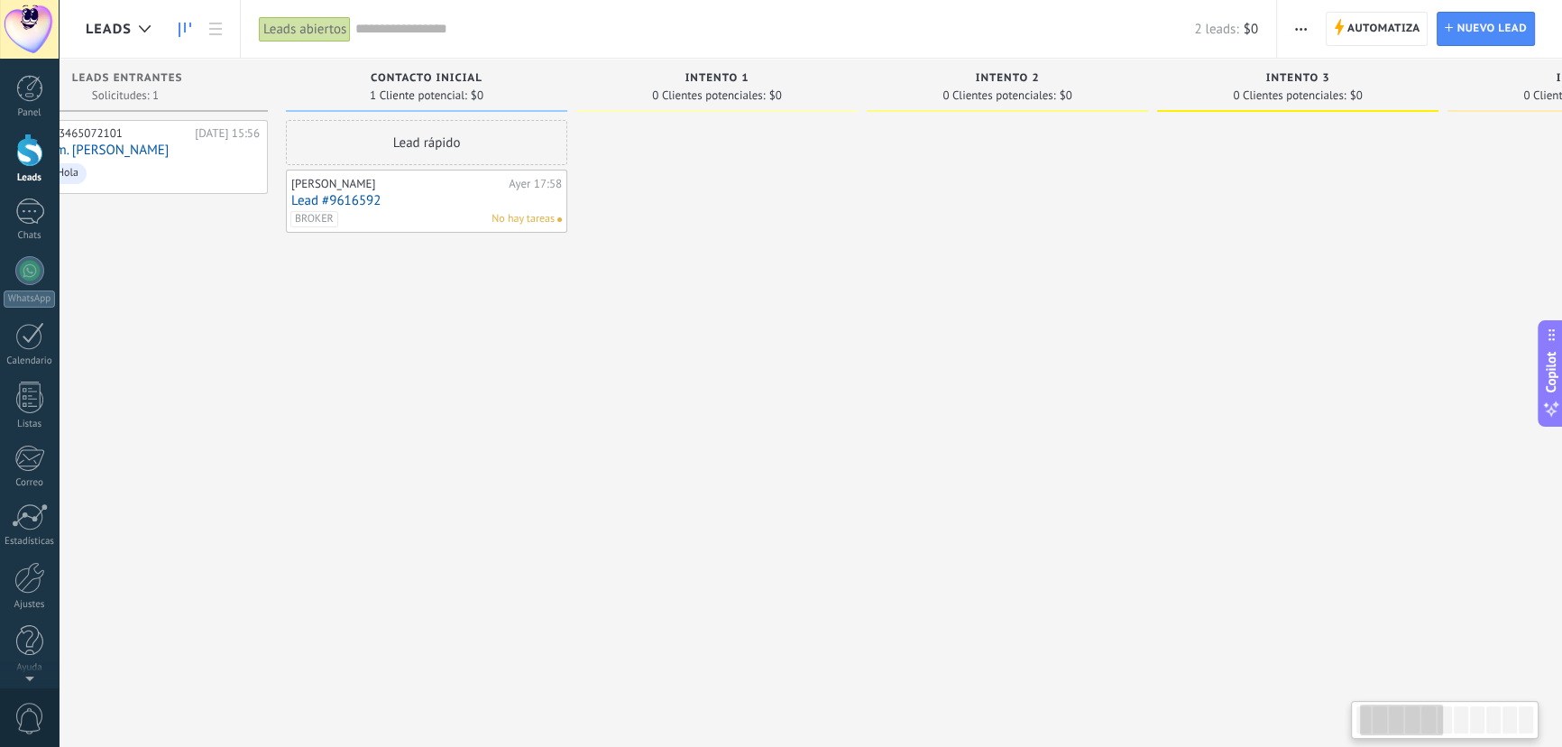
scroll to position [0, 33]
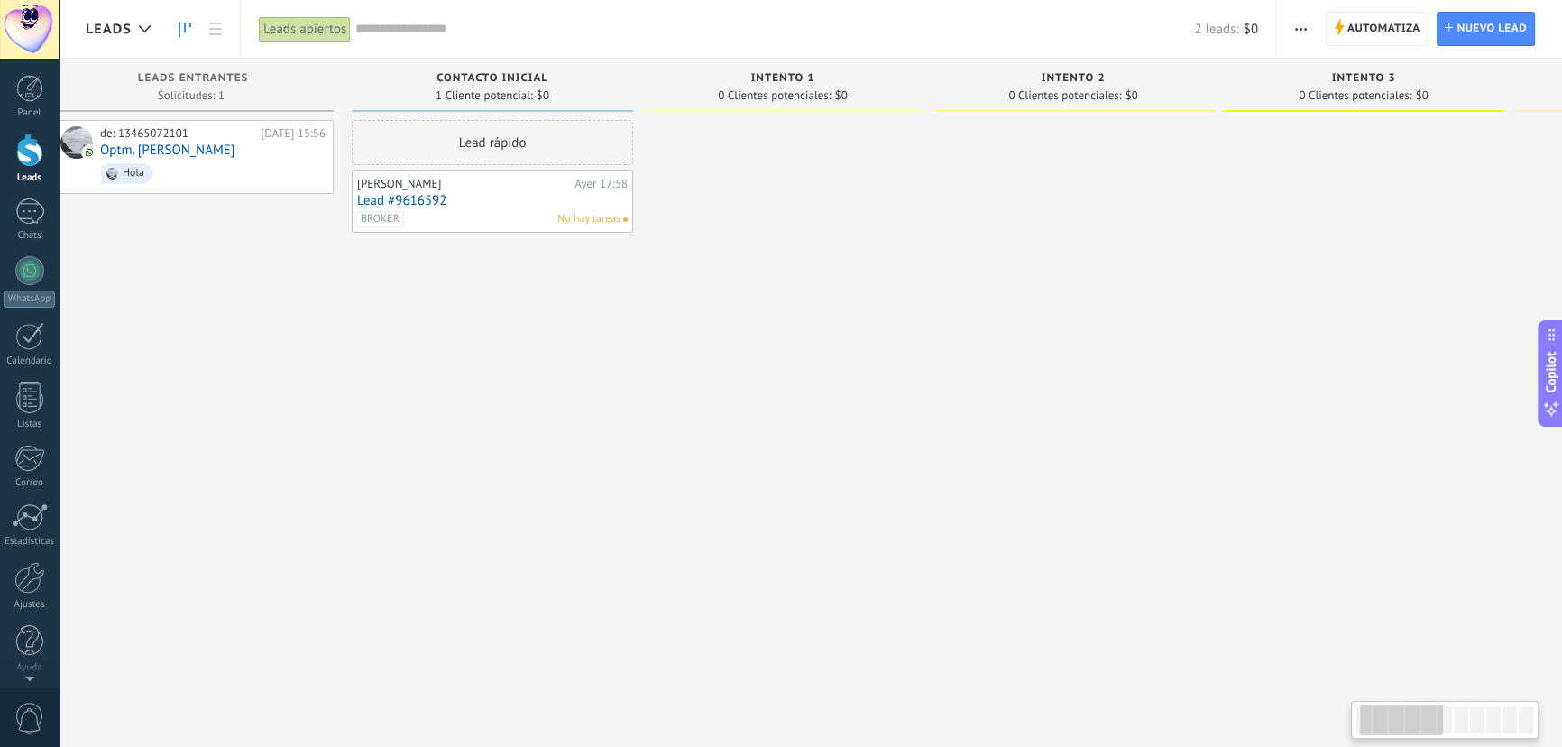
drag, startPoint x: 542, startPoint y: 379, endPoint x: 682, endPoint y: 359, distance: 141.2
click at [723, 371] on div at bounding box center [782, 375] width 281 height 511
click at [611, 350] on div "Lead rápido [PERSON_NAME][DATE] 17:58 Lead #9616592 BROKER No hay tareas" at bounding box center [492, 375] width 281 height 511
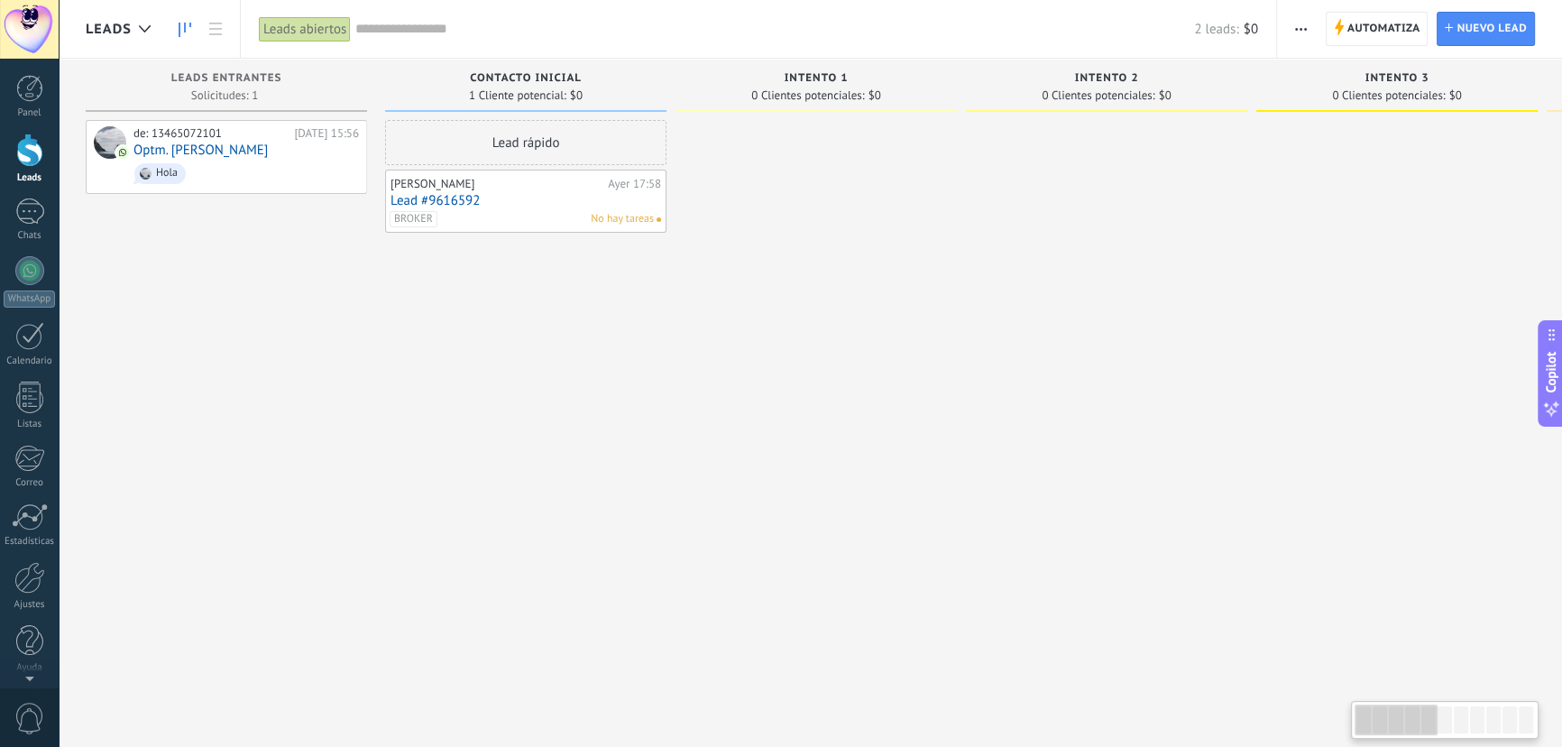
drag, startPoint x: 302, startPoint y: 343, endPoint x: 354, endPoint y: 343, distance: 52.3
click at [354, 343] on div "de: 13465072101 [DATE] 15:56 Optm. [PERSON_NAME]" at bounding box center [226, 375] width 281 height 511
click at [146, 29] on use at bounding box center [145, 28] width 12 height 7
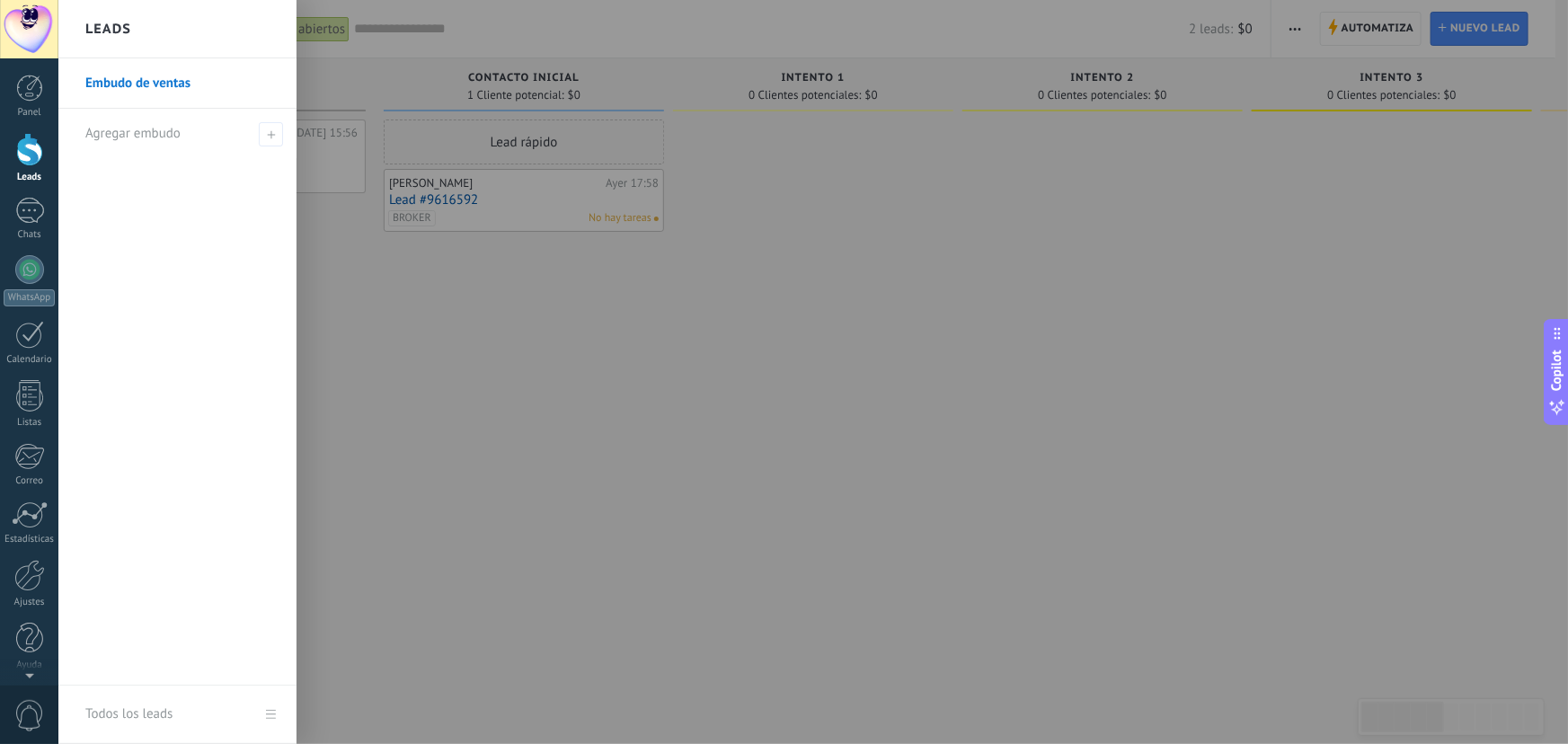
click at [617, 412] on div at bounding box center [843, 372] width 1568 height 744
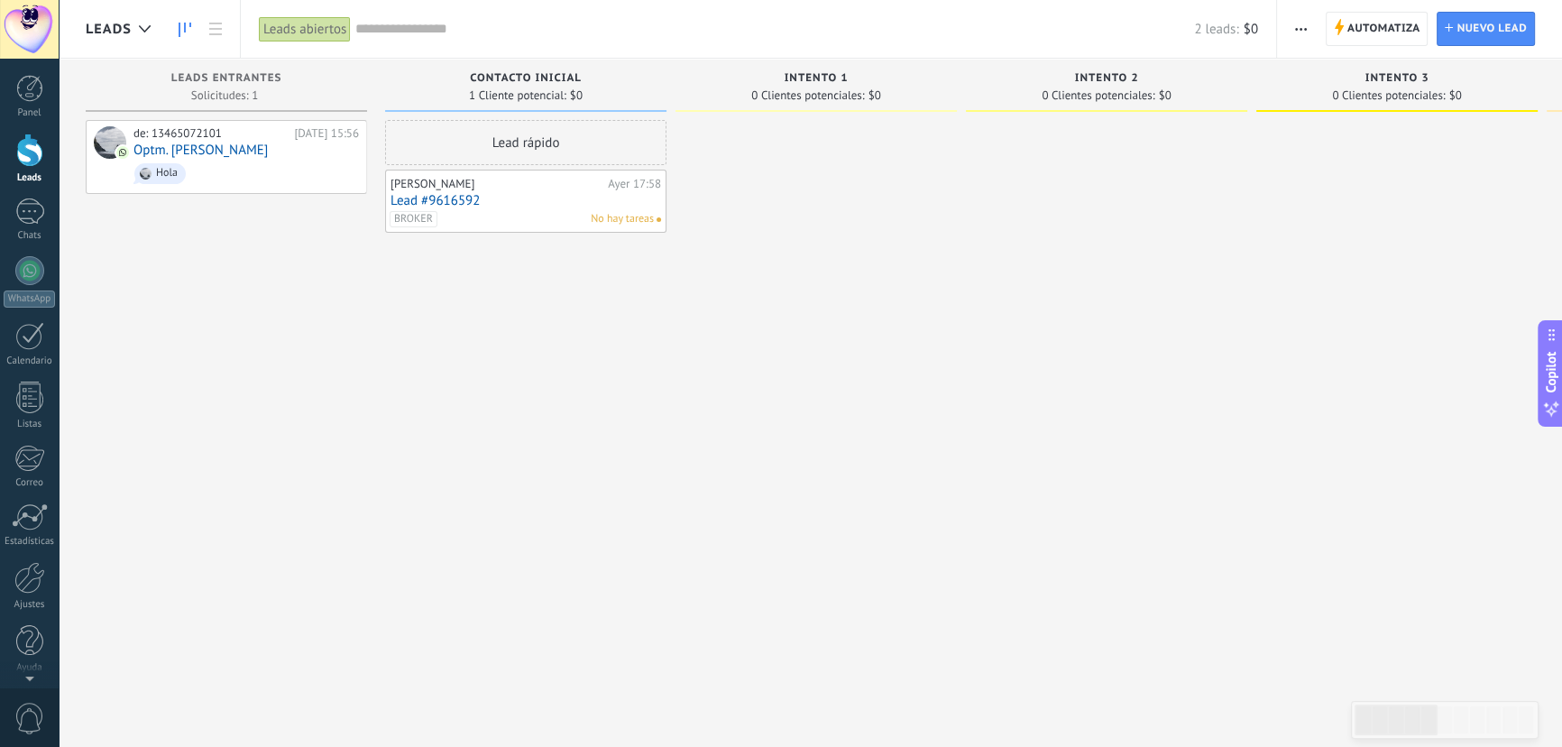
drag, startPoint x: 589, startPoint y: 203, endPoint x: 495, endPoint y: 332, distance: 159.4
click at [495, 332] on div "Lead rápido [PERSON_NAME][DATE] 17:58 Lead #9616592 BROKER No hay tareas" at bounding box center [525, 375] width 281 height 511
